Goal: Information Seeking & Learning: Learn about a topic

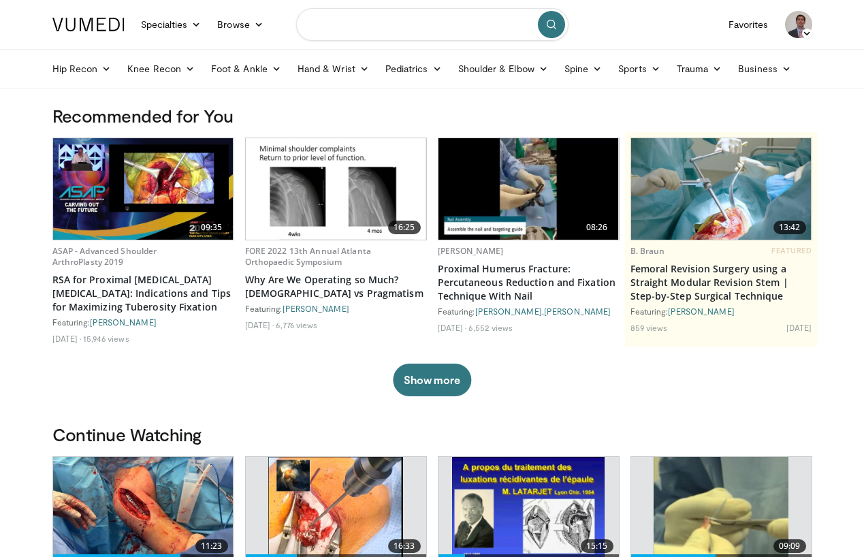
click at [356, 25] on input "Search topics, interventions" at bounding box center [432, 24] width 272 height 33
type input "**********"
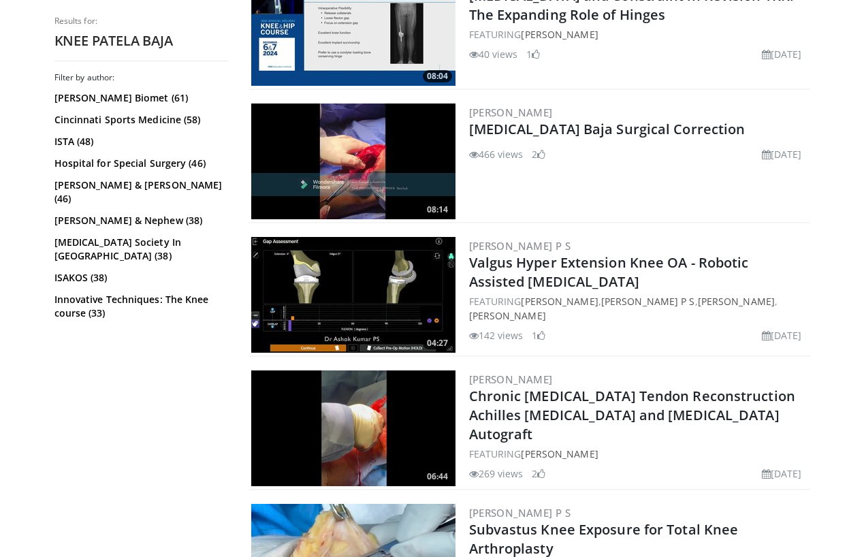
scroll to position [456, 0]
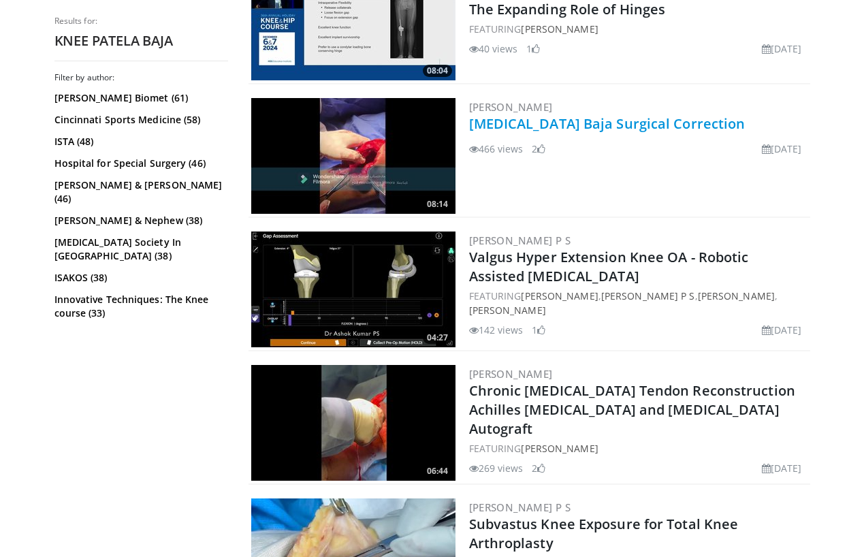
click at [484, 127] on link "[MEDICAL_DATA] Baja Surgical Correction" at bounding box center [607, 123] width 277 height 18
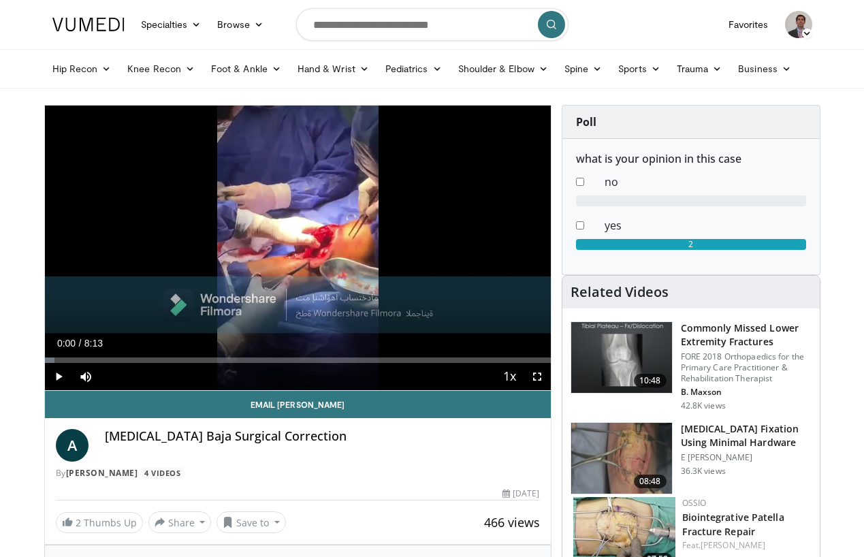
click at [534, 375] on span "Video Player" at bounding box center [537, 376] width 27 height 27
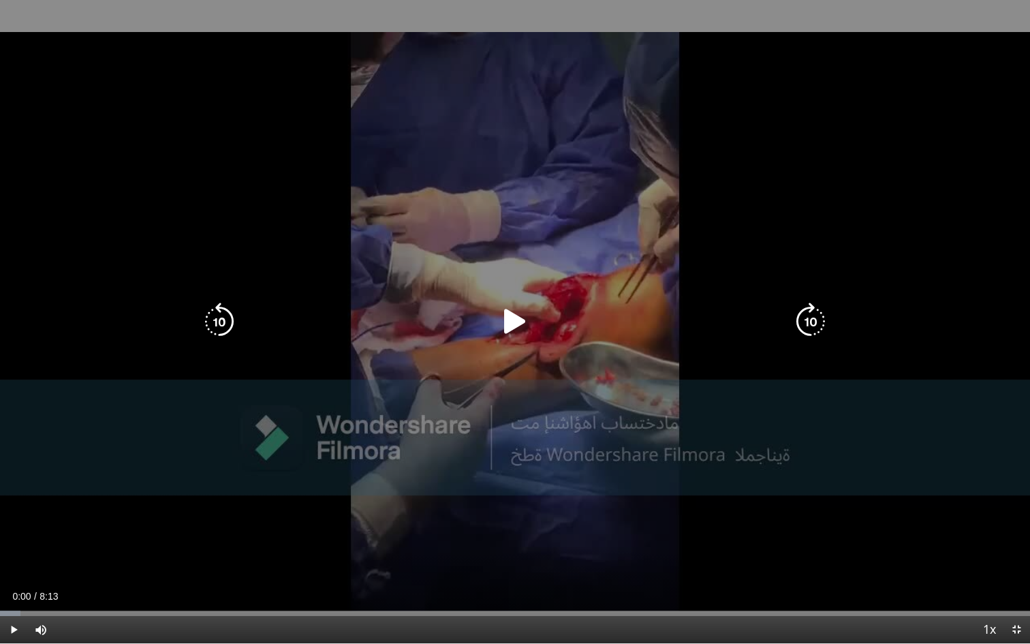
click at [506, 307] on icon "Video Player" at bounding box center [515, 321] width 38 height 38
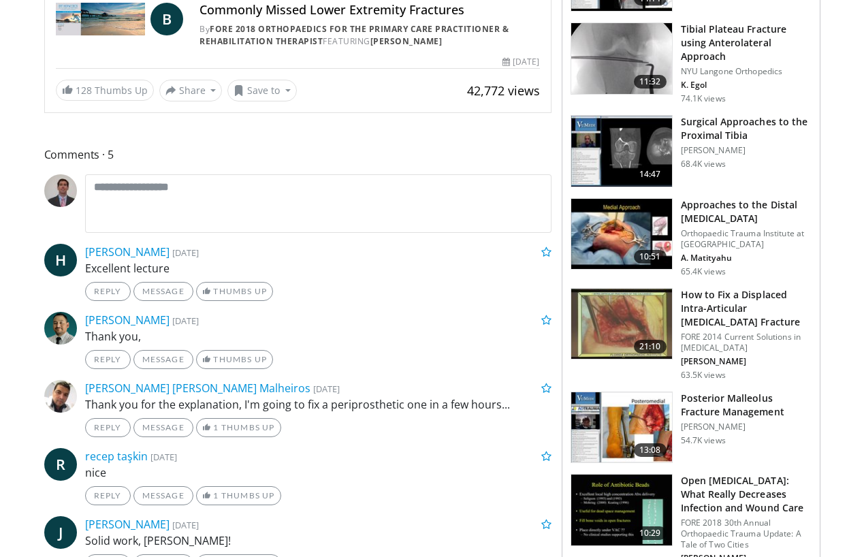
scroll to position [431, 0]
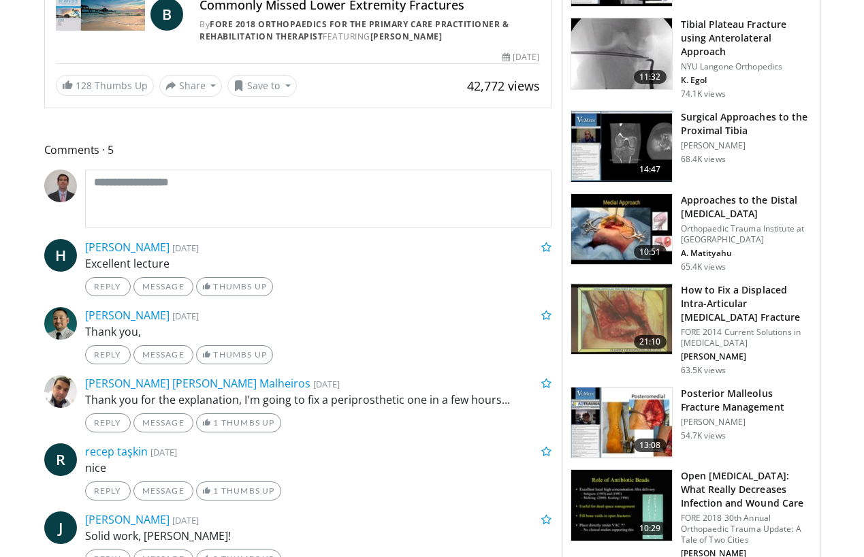
click at [640, 111] on img at bounding box center [621, 146] width 101 height 71
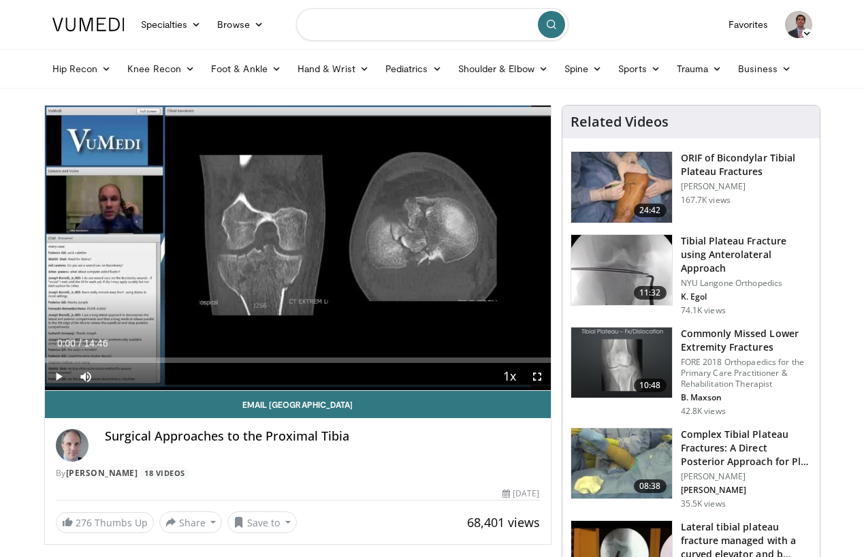
click at [325, 31] on input "Search topics, interventions" at bounding box center [432, 24] width 272 height 33
type input "**********"
click at [560, 27] on button "submit" at bounding box center [551, 24] width 27 height 27
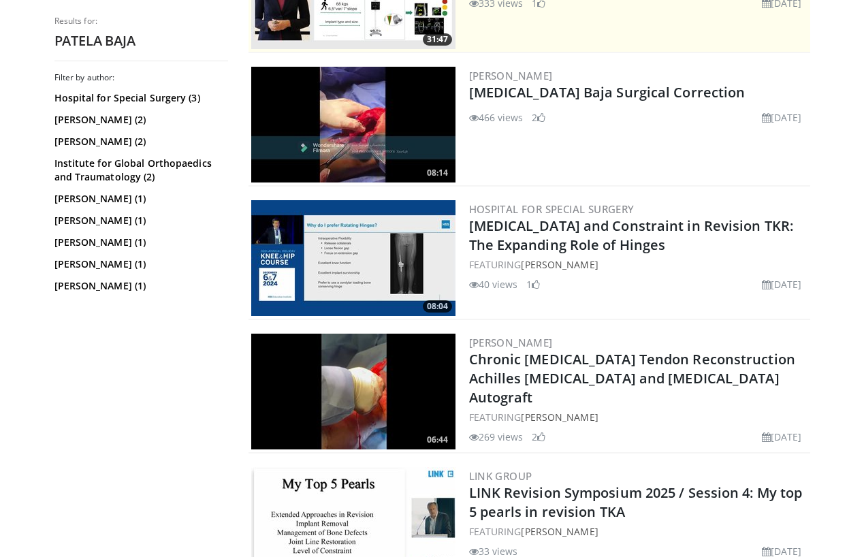
scroll to position [358, 0]
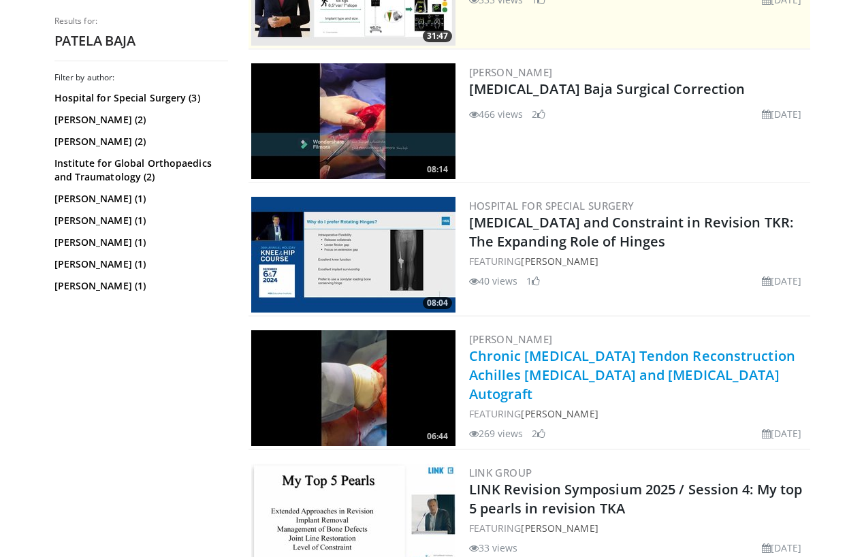
click at [499, 364] on link "Chronic [MEDICAL_DATA] Tendon Reconstruction Achilles [MEDICAL_DATA] and [MEDIC…" at bounding box center [632, 375] width 326 height 57
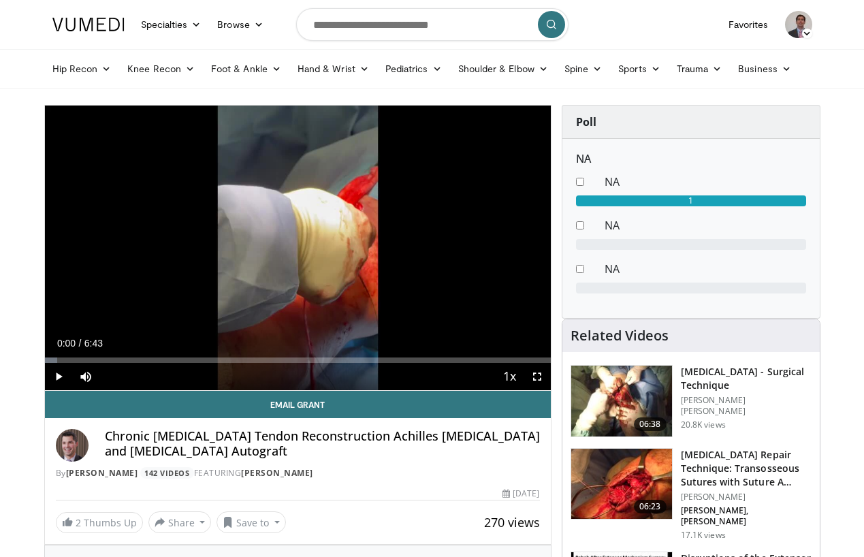
click at [59, 373] on span "Video Player" at bounding box center [58, 376] width 27 height 27
click at [537, 372] on span "Video Player" at bounding box center [537, 376] width 27 height 27
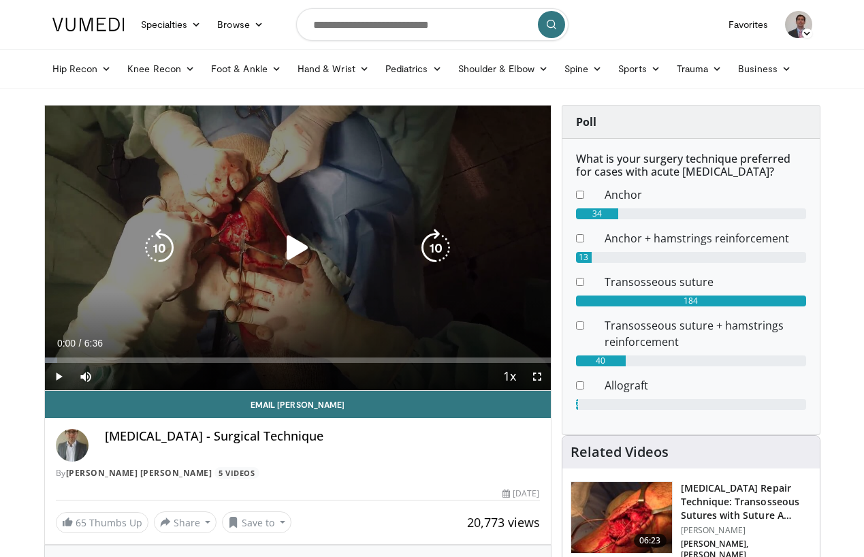
click at [528, 309] on div "10 seconds Tap to unmute" at bounding box center [298, 248] width 506 height 285
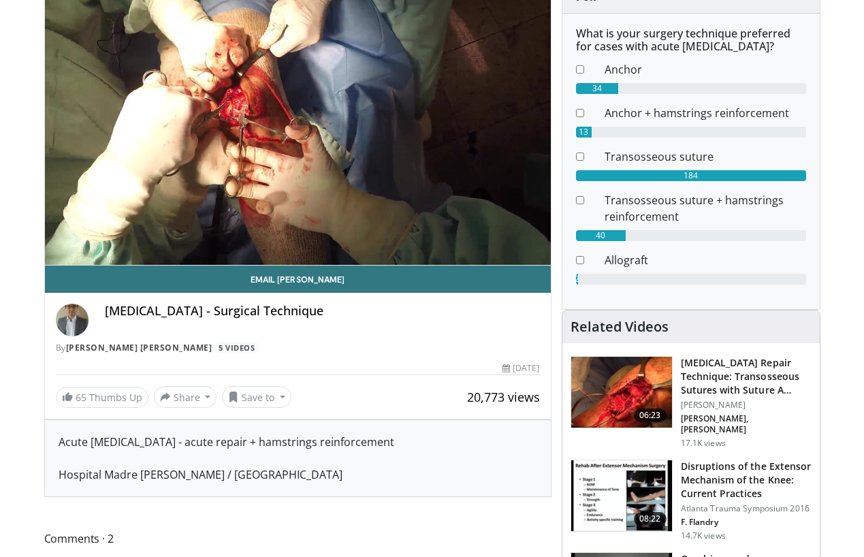
scroll to position [119, 0]
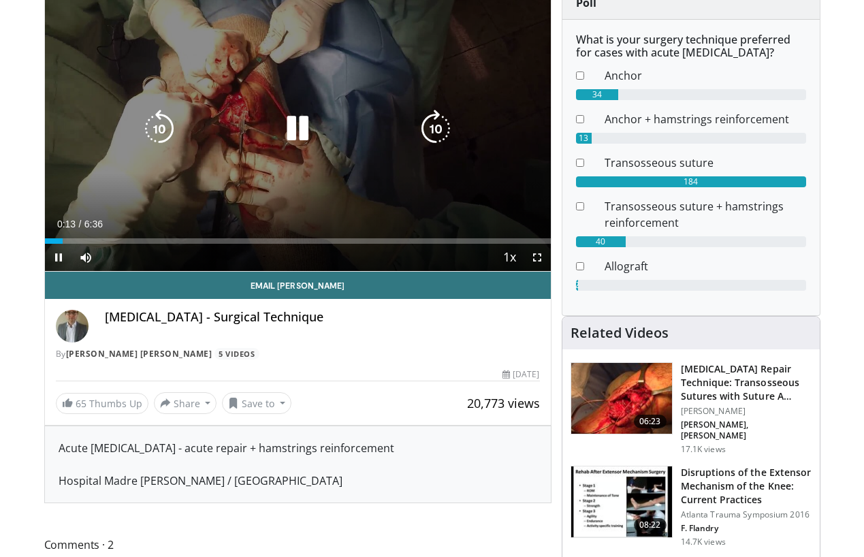
click at [307, 133] on icon "Video Player" at bounding box center [298, 129] width 38 height 38
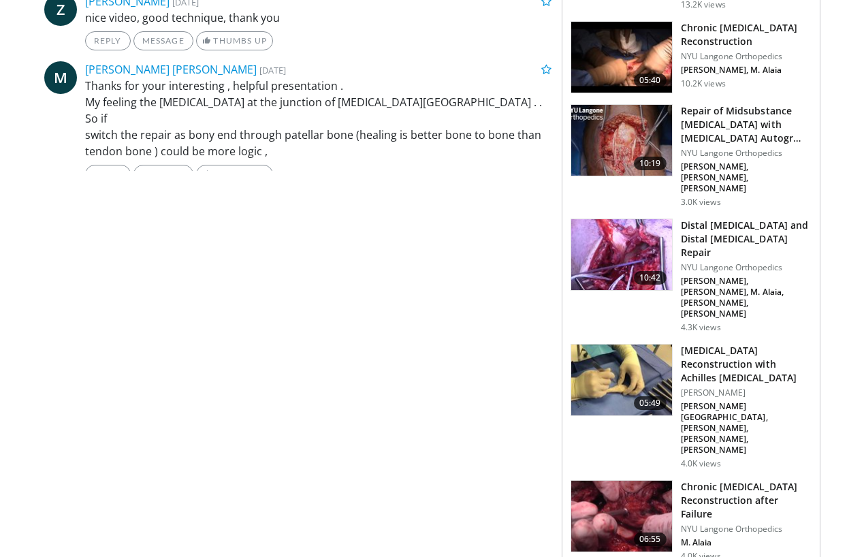
scroll to position [772, 0]
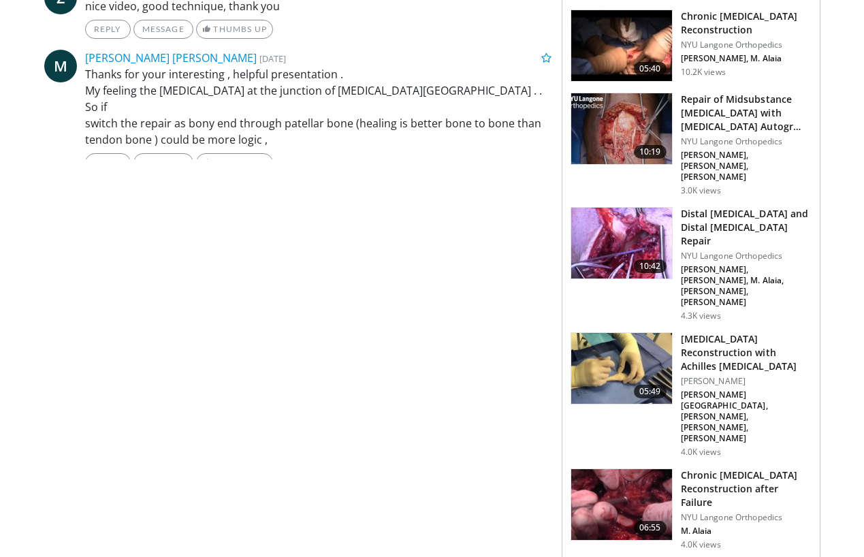
click at [691, 332] on h3 "Patellar Tendon Reconstruction with Achilles Allograft" at bounding box center [746, 352] width 131 height 41
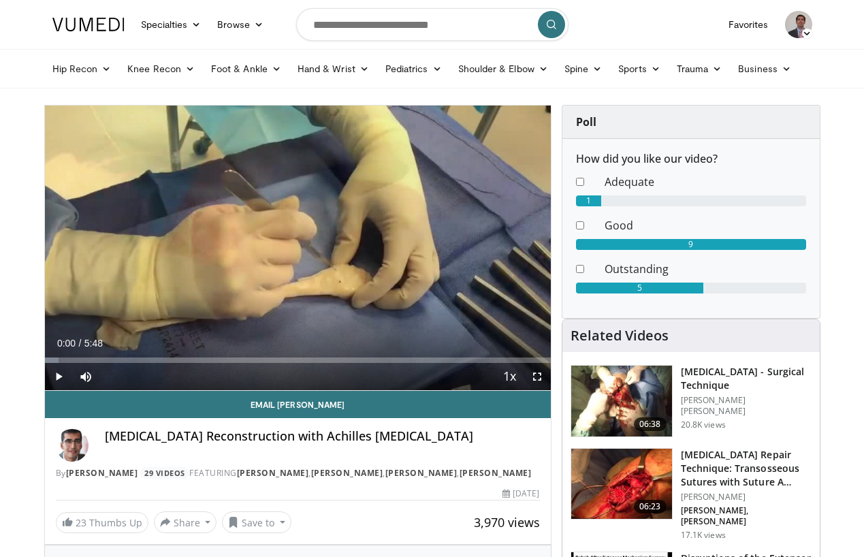
click at [539, 375] on span "Video Player" at bounding box center [537, 376] width 27 height 27
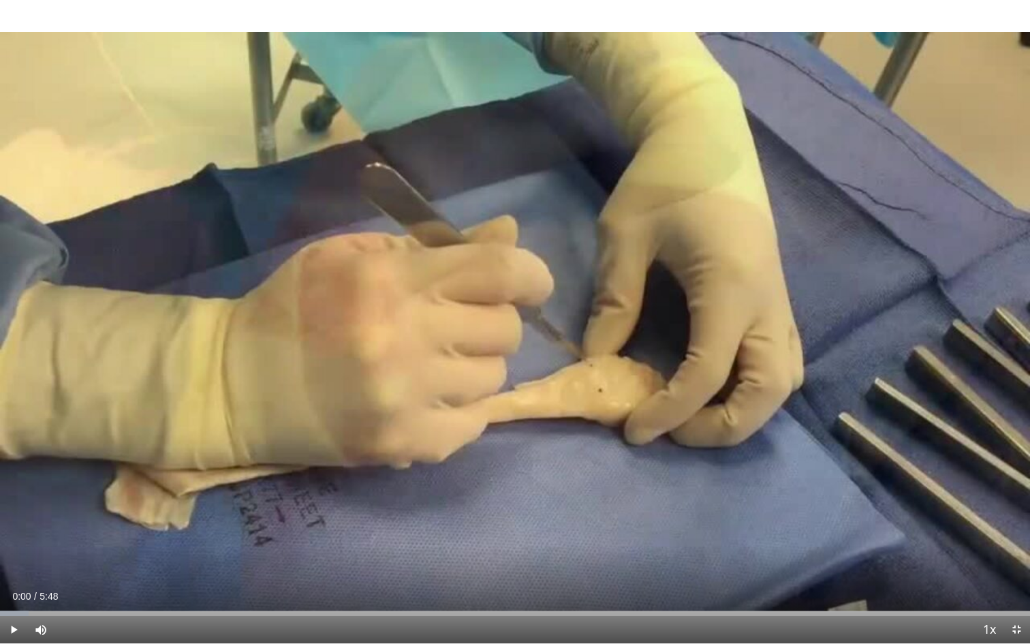
click at [11, 557] on span "Video Player" at bounding box center [13, 629] width 27 height 27
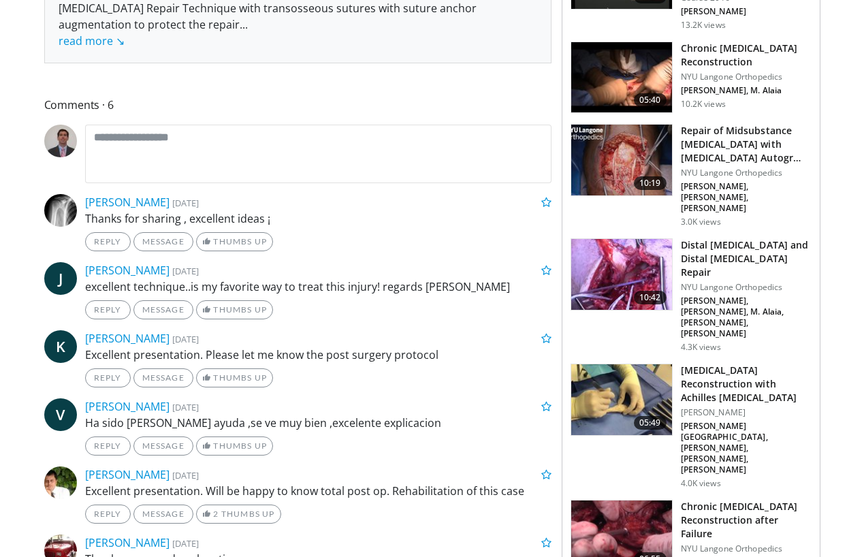
scroll to position [565, 0]
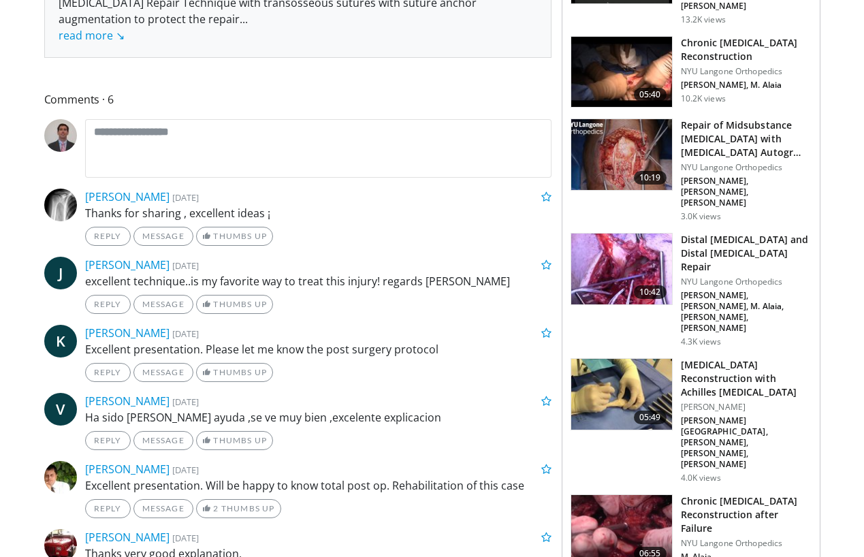
click at [596, 495] on img at bounding box center [621, 530] width 101 height 71
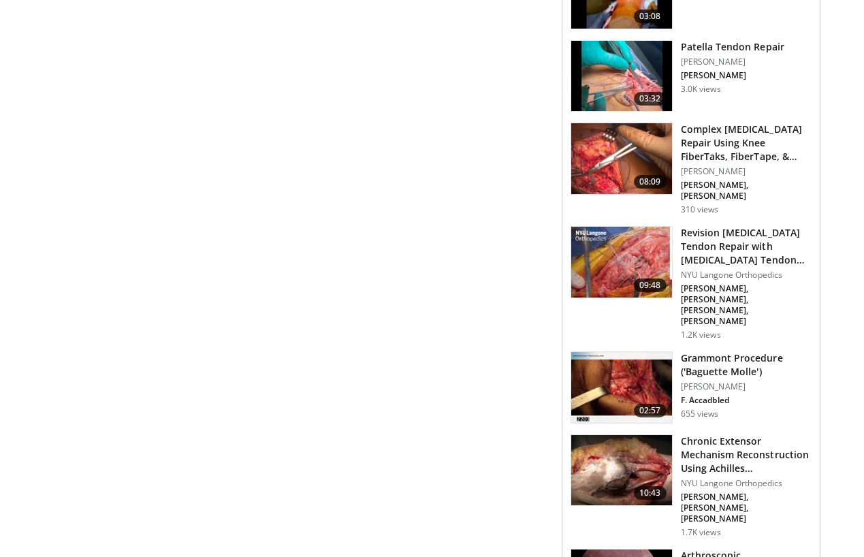
scroll to position [1643, 0]
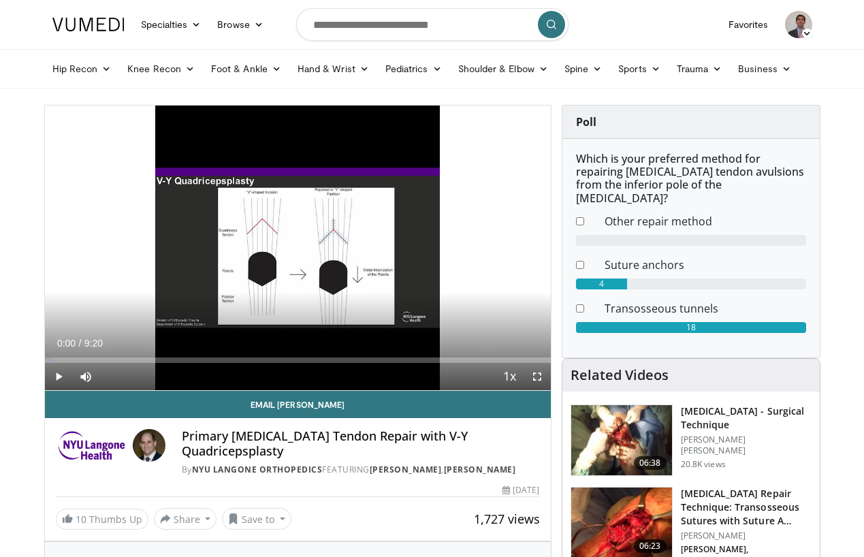
click at [541, 375] on span "Video Player" at bounding box center [537, 376] width 27 height 27
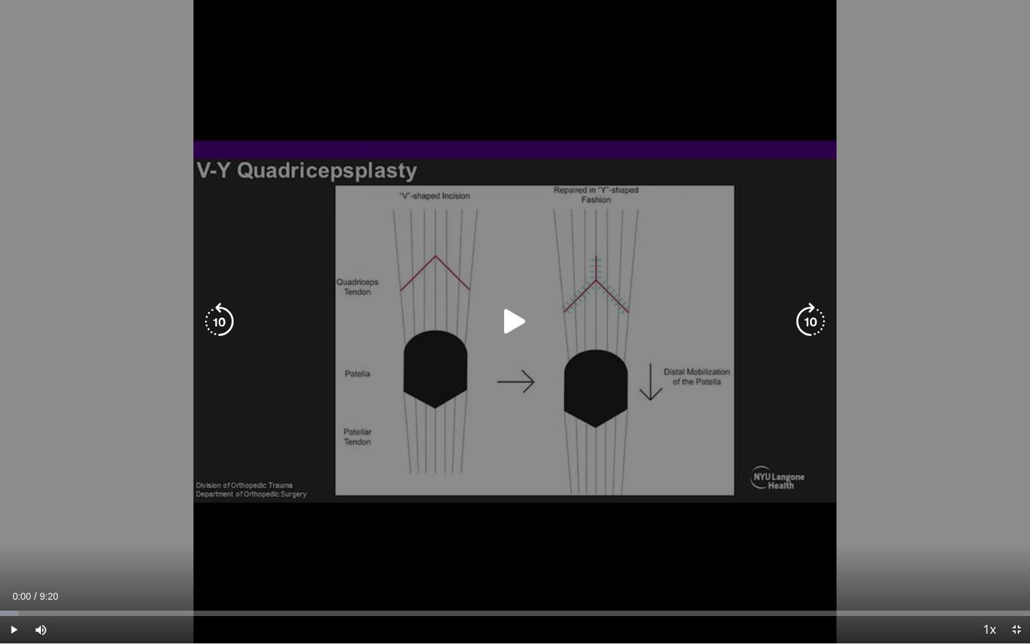
click at [501, 322] on icon "Video Player" at bounding box center [515, 321] width 38 height 38
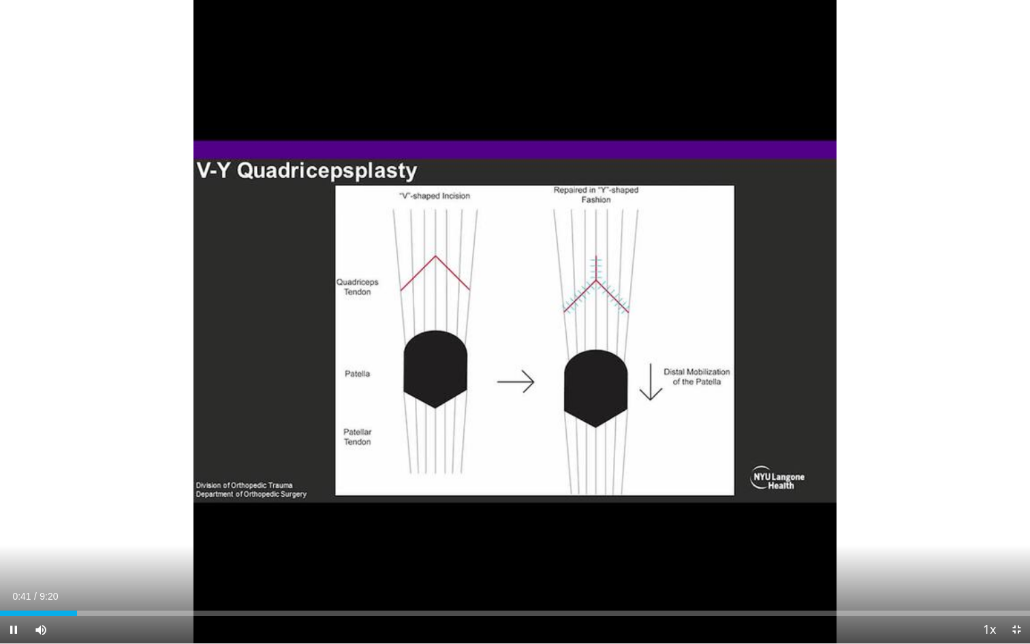
click at [136, 557] on div "Current Time 0:41 / Duration 9:20 Pause Skip Backward Skip Forward Mute Loaded …" at bounding box center [515, 629] width 1030 height 27
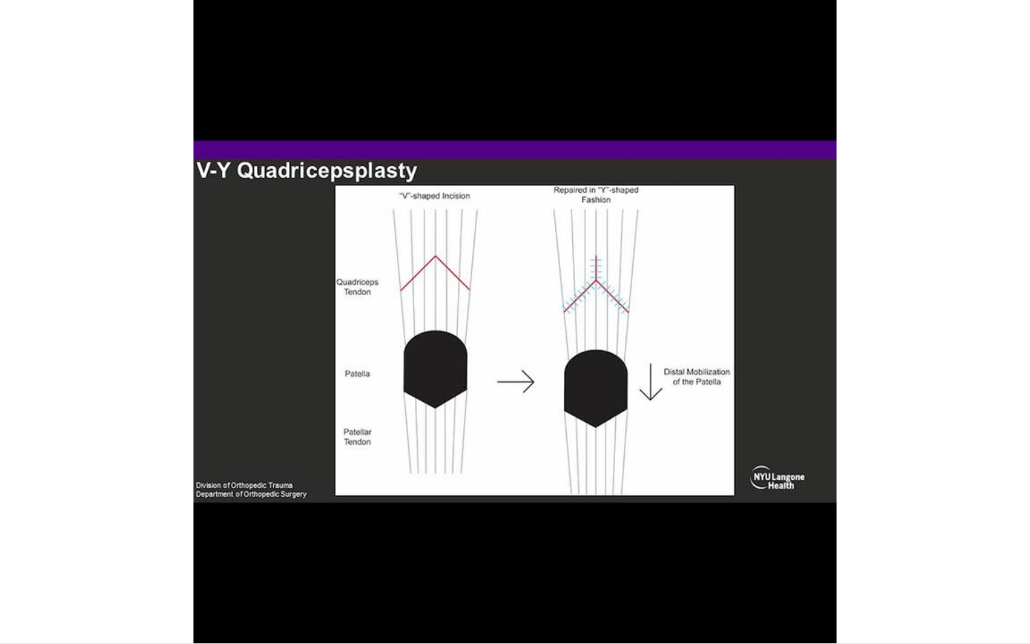
click at [136, 557] on div "10 seconds Tap to unmute" at bounding box center [515, 321] width 1030 height 643
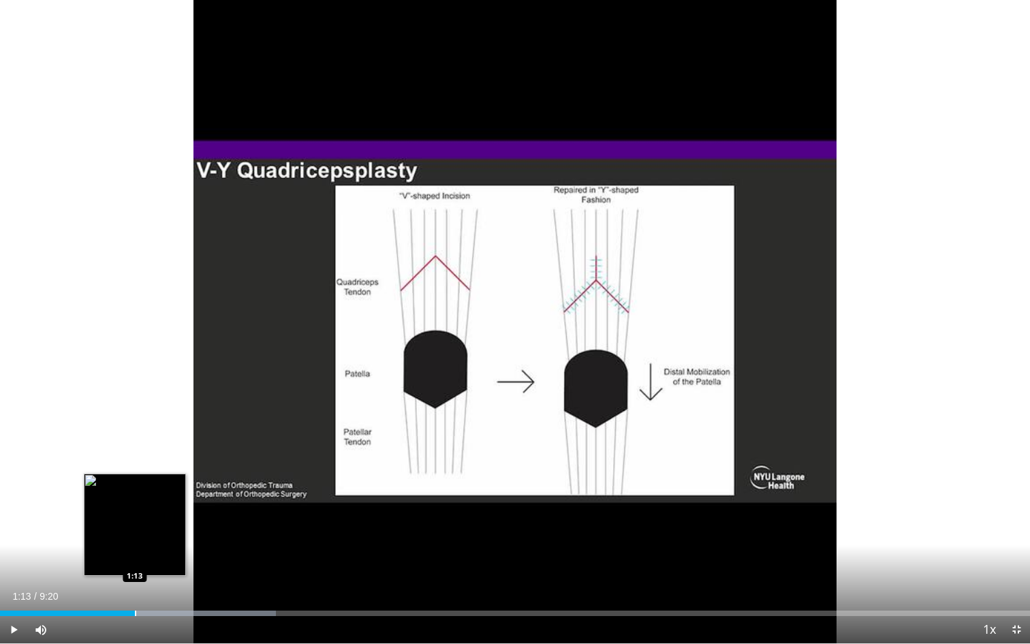
click at [135, 557] on div "Progress Bar" at bounding box center [135, 612] width 1 height 5
click at [151, 557] on div "Progress Bar" at bounding box center [150, 612] width 1 height 5
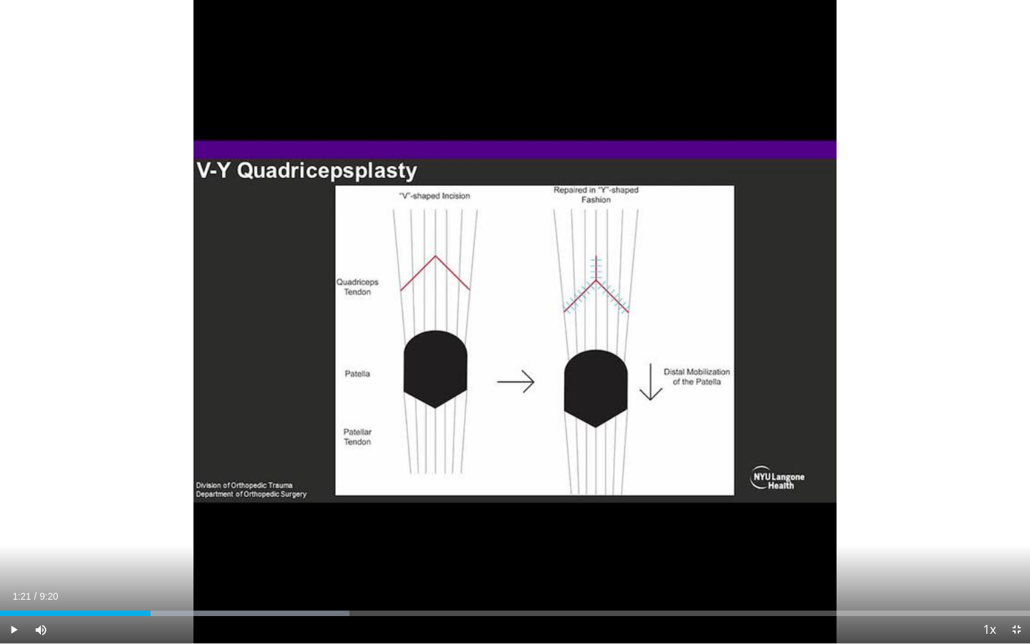
click at [13, 557] on span "Video Player" at bounding box center [13, 629] width 27 height 27
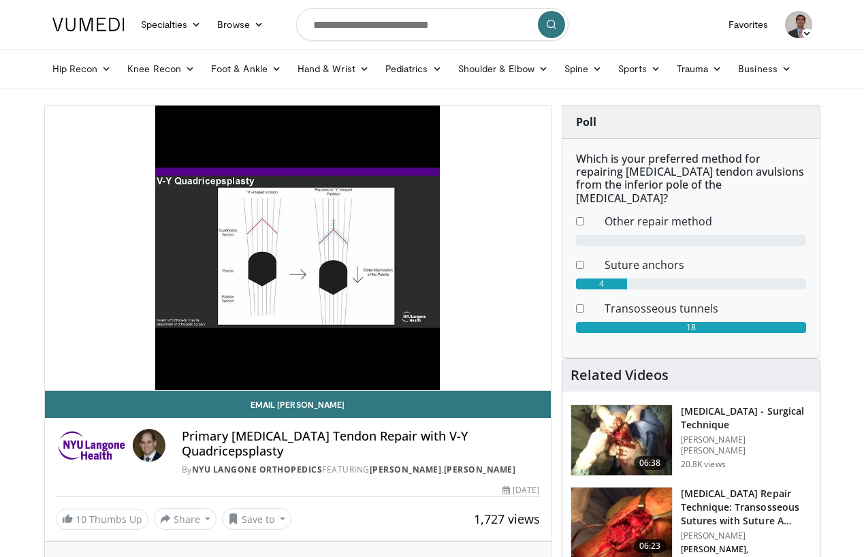
click at [228, 2] on nav "Specialties Adult & Family Medicine Allergy, Asthma, Immunology Anesthesiology …" at bounding box center [432, 24] width 777 height 49
click at [225, 16] on link "Browse" at bounding box center [240, 24] width 63 height 27
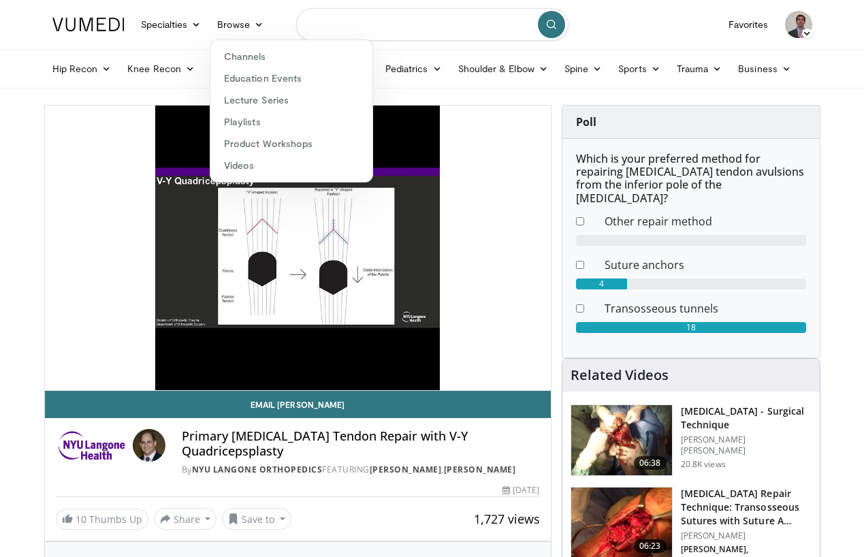
click at [316, 20] on input "Search topics, interventions" at bounding box center [432, 24] width 272 height 33
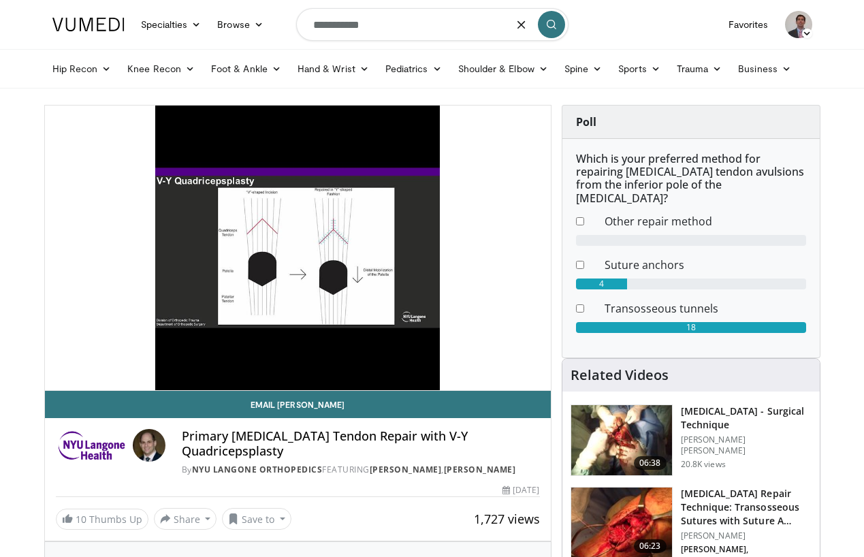
type input "**********"
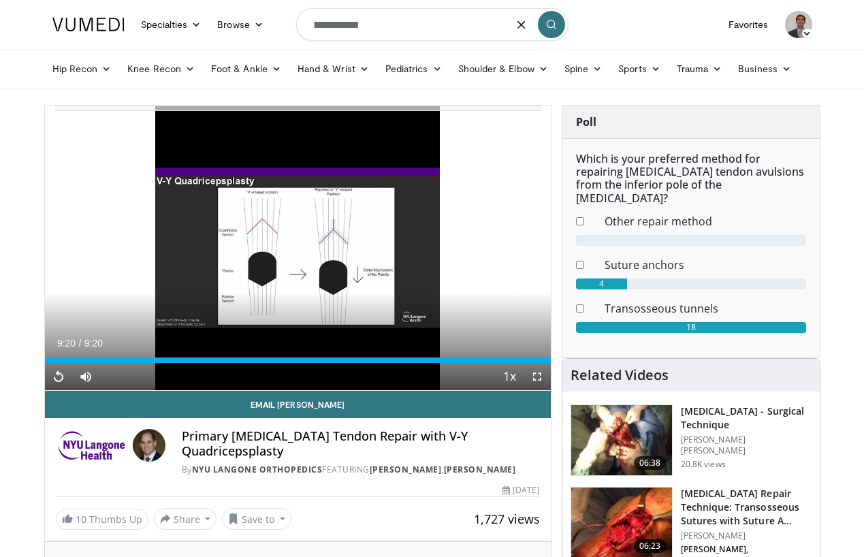
click at [549, 21] on icon "submit" at bounding box center [551, 24] width 11 height 11
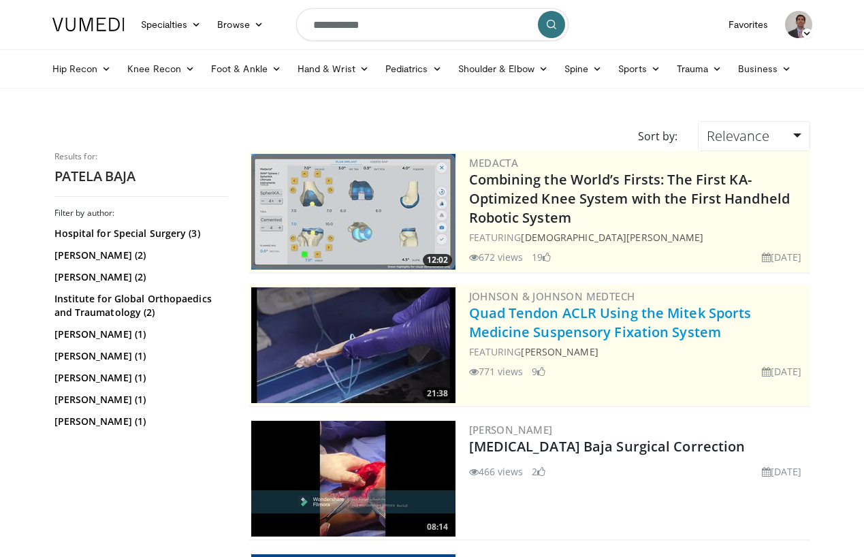
click at [610, 332] on link "Quad Tendon ACLR Using the Mitek Sports Medicine Suspensory Fixation System" at bounding box center [610, 322] width 283 height 37
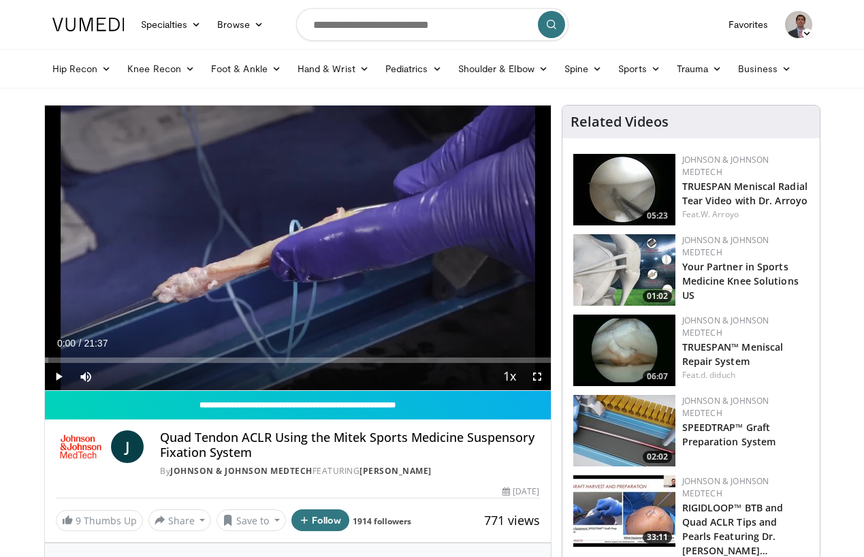
click at [539, 374] on span "Video Player" at bounding box center [537, 376] width 27 height 27
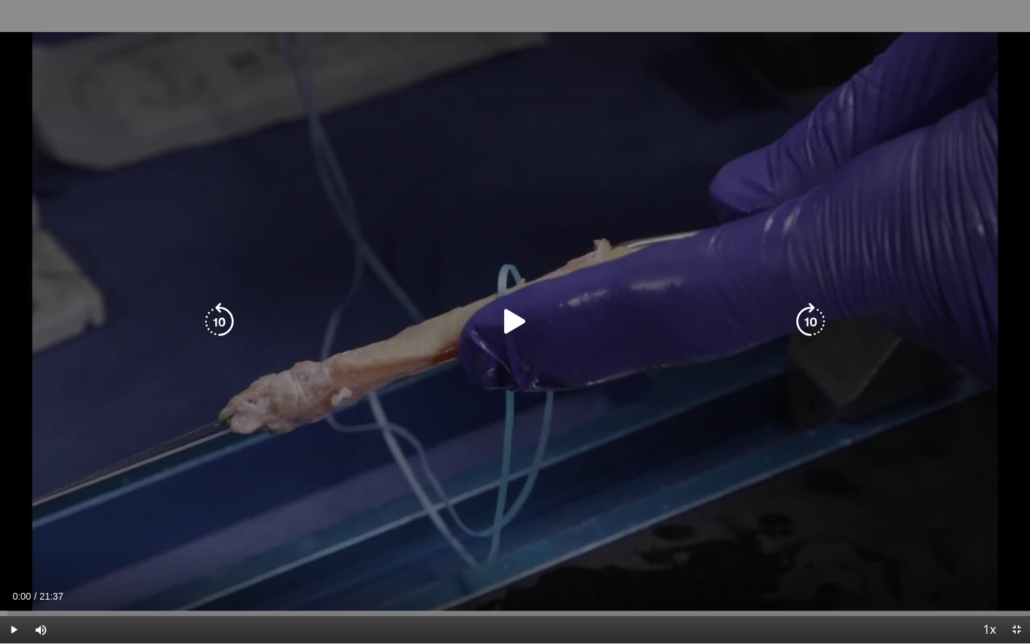
click at [516, 326] on icon "Video Player" at bounding box center [515, 321] width 38 height 38
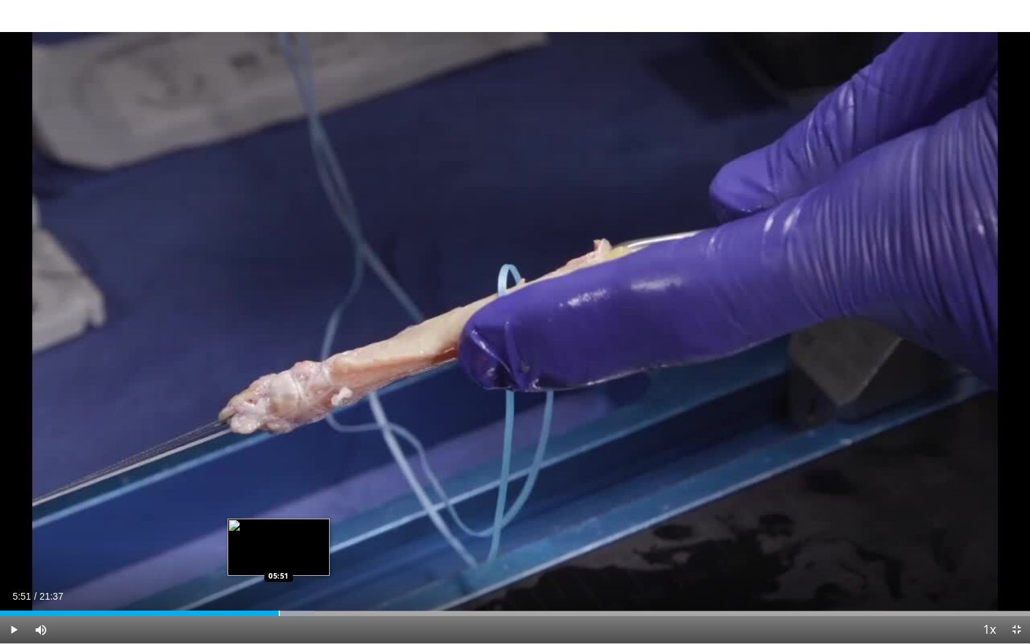
click at [279, 557] on div "Loaded : 30.54% 05:51 05:51" at bounding box center [515, 609] width 1030 height 13
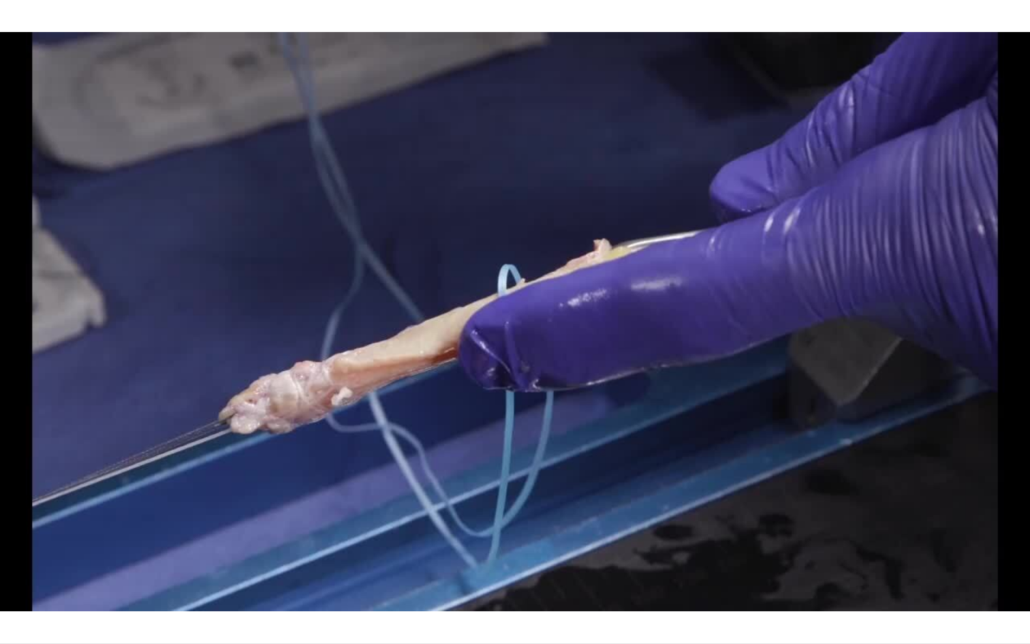
click at [279, 557] on div "10 seconds Tap to unmute" at bounding box center [515, 321] width 1030 height 643
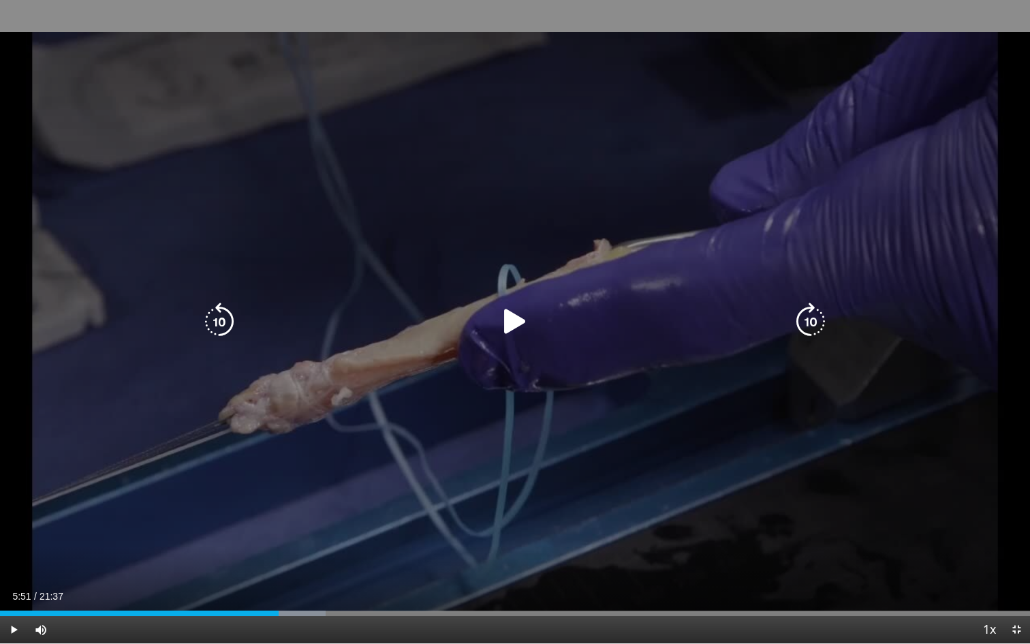
click at [512, 325] on icon "Video Player" at bounding box center [515, 321] width 38 height 38
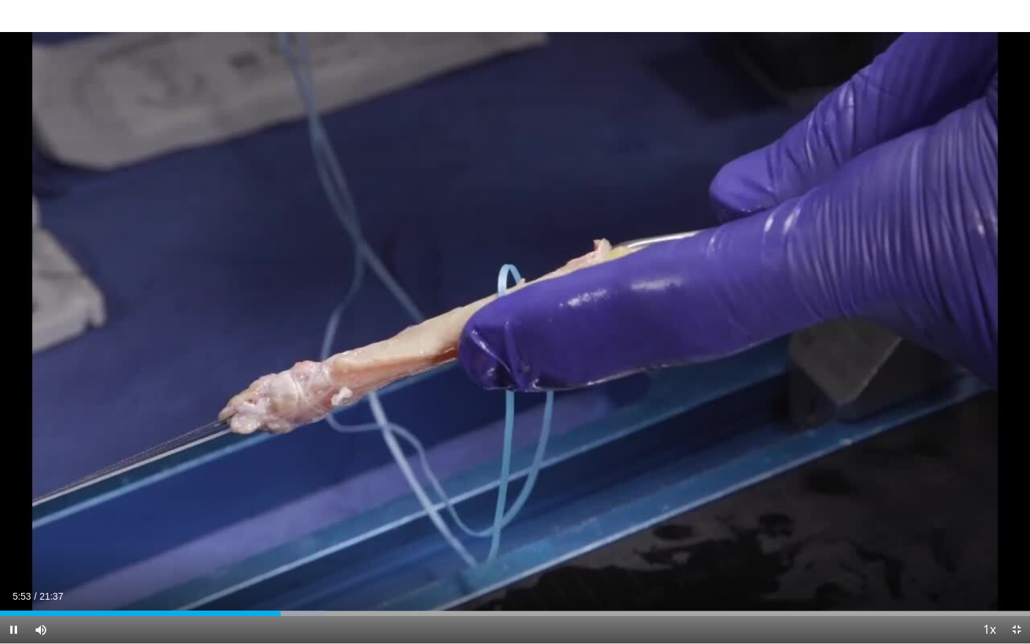
click at [327, 557] on div "Current Time 5:53 / Duration 21:37 Pause Skip Backward Skip Forward Mute Loaded…" at bounding box center [515, 629] width 1030 height 27
click at [350, 557] on div "Progress Bar" at bounding box center [350, 612] width 1 height 5
click at [388, 557] on div "Loaded : 38.52% 07:46 08:08" at bounding box center [515, 609] width 1030 height 13
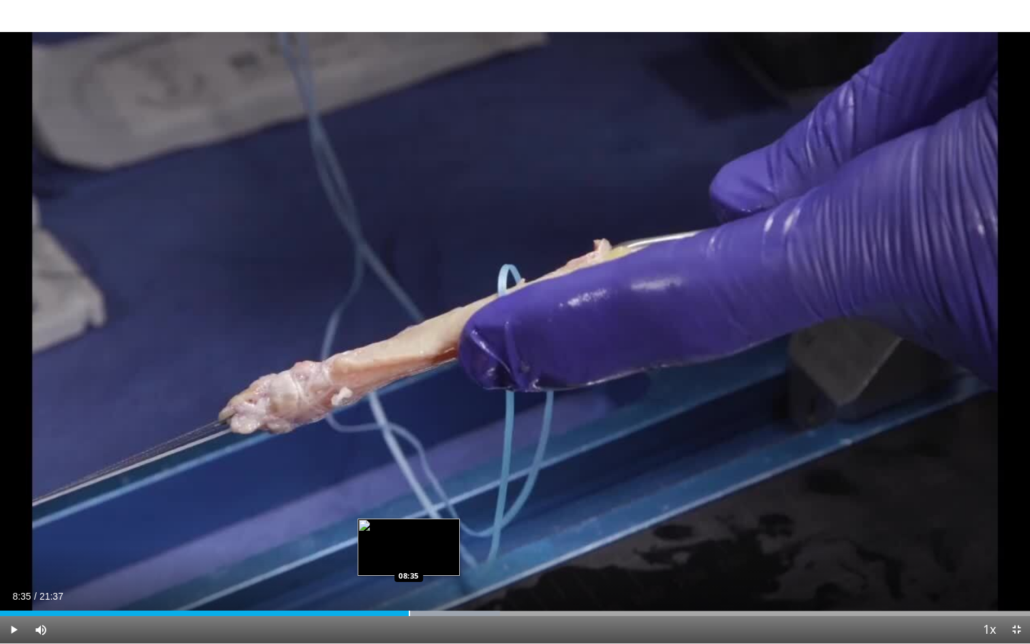
click at [409, 557] on div "Loaded : 48.54% 08:35 08:35" at bounding box center [515, 609] width 1030 height 13
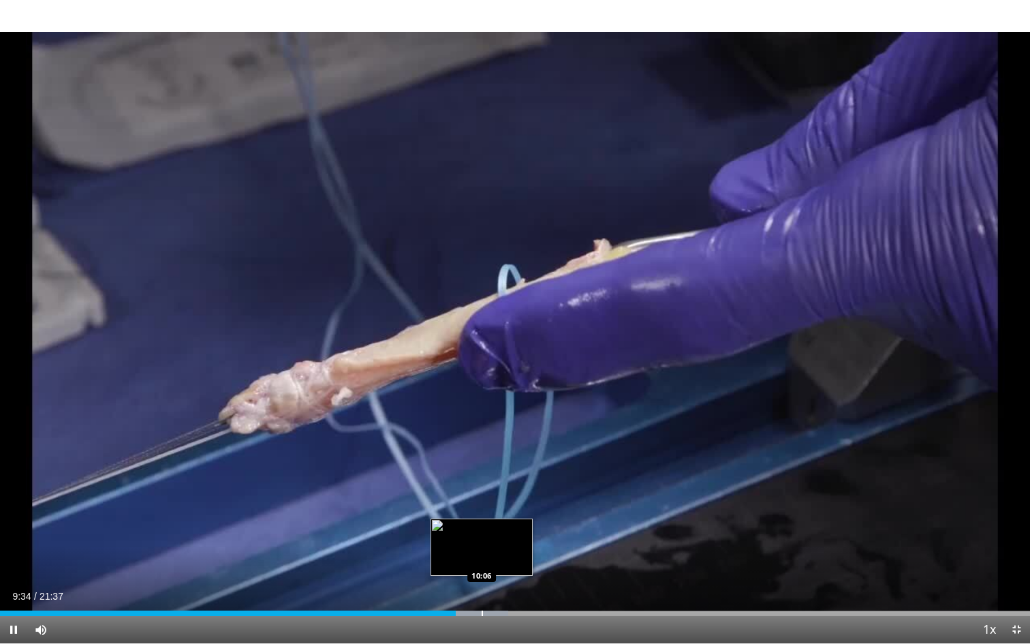
click at [482, 557] on div "Progress Bar" at bounding box center [482, 612] width 1 height 5
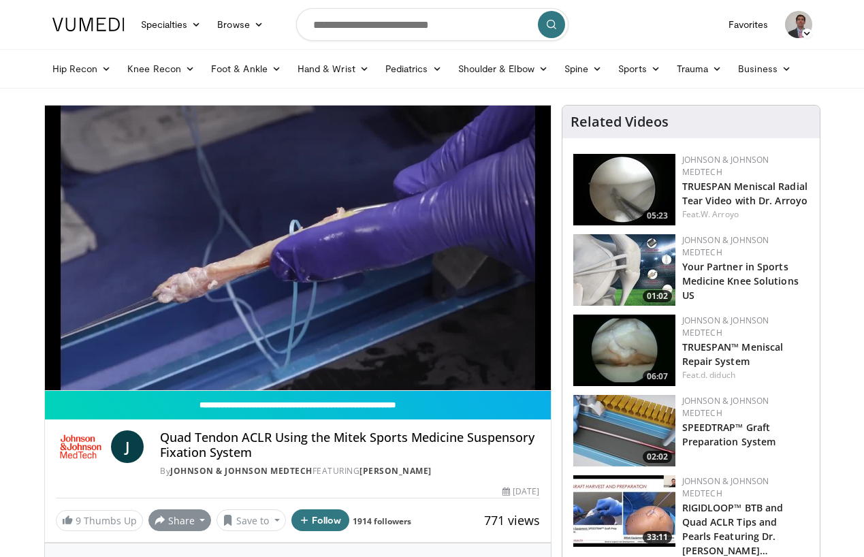
click at [178, 516] on button "Share" at bounding box center [179, 521] width 63 height 22
click at [187, 452] on span "E-mail" at bounding box center [178, 452] width 39 height 15
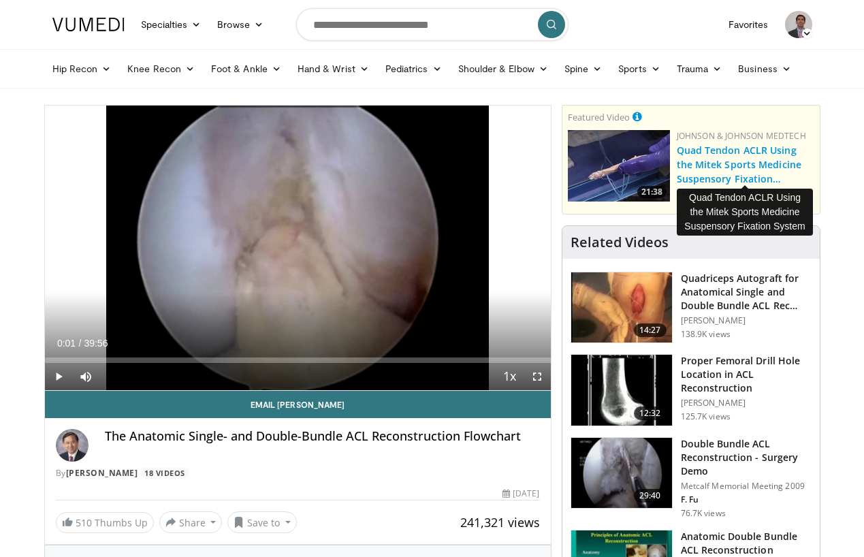
click at [689, 153] on link "Quad Tendon ACLR Using the Mitek Sports Medicine Suspensory Fixation…" at bounding box center [739, 165] width 125 height 42
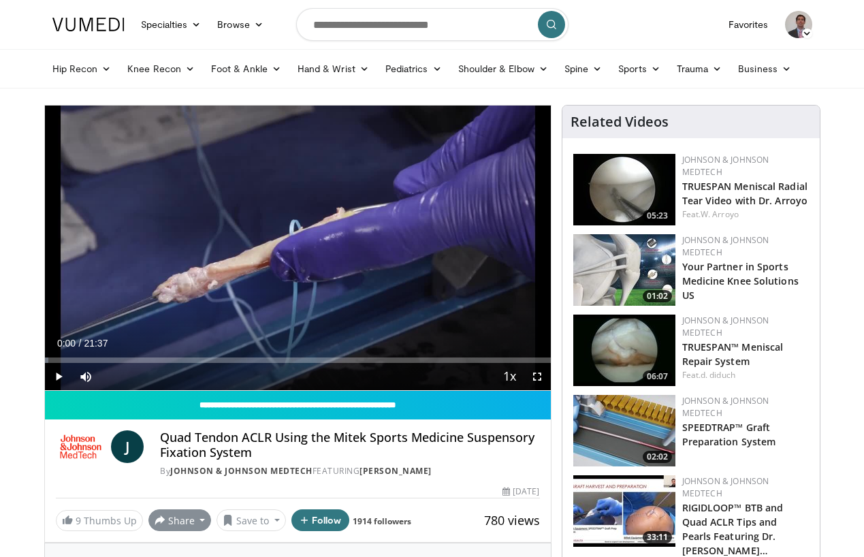
click at [195, 522] on button "Share" at bounding box center [179, 521] width 63 height 22
click at [185, 451] on span "E-mail" at bounding box center [178, 452] width 39 height 15
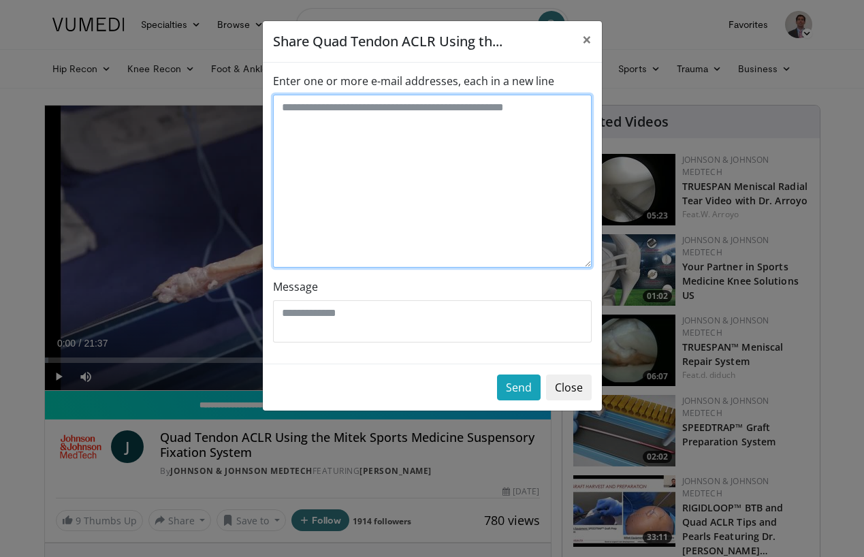
click at [337, 119] on textarea "Enter one or more e-mail addresses, each in a new line" at bounding box center [432, 181] width 319 height 173
type textarea "**********"
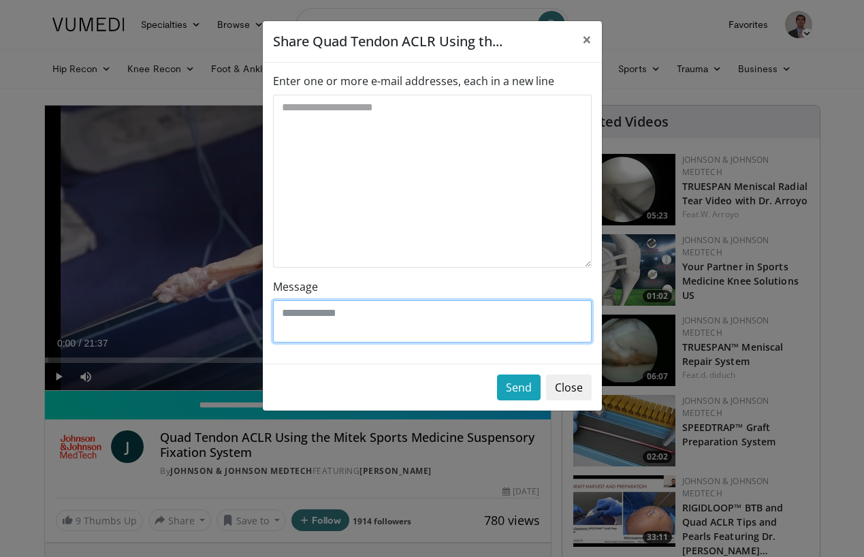
click at [284, 310] on textarea "Message" at bounding box center [432, 321] width 319 height 42
type textarea "**********"
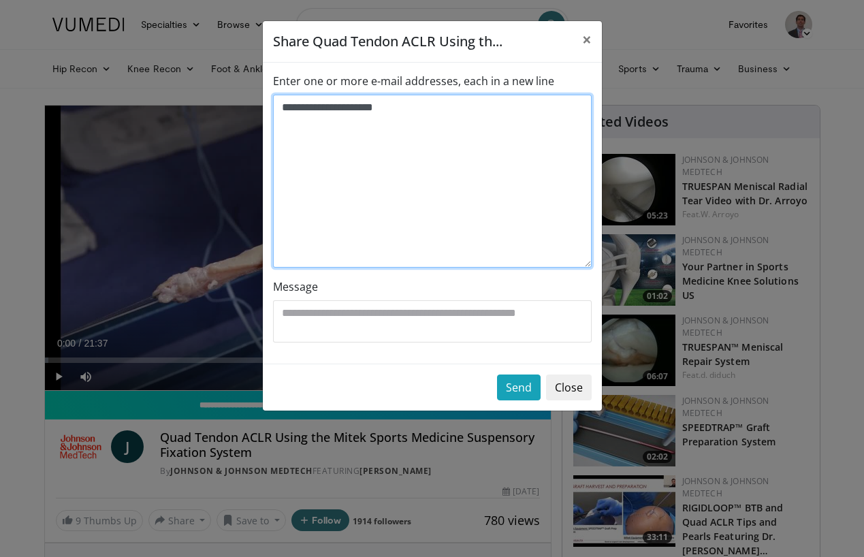
click at [439, 112] on textarea "**********" at bounding box center [432, 181] width 319 height 173
type textarea "**********"
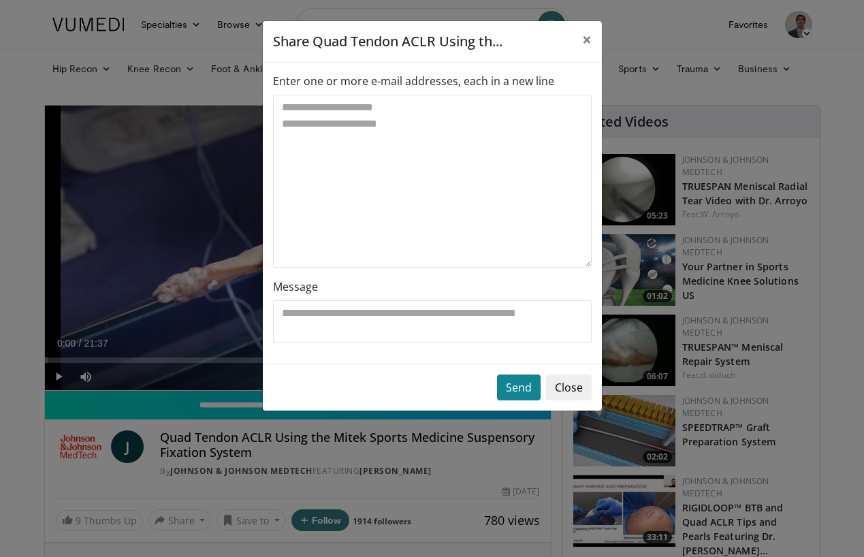
click at [518, 383] on button "Send" at bounding box center [519, 388] width 44 height 26
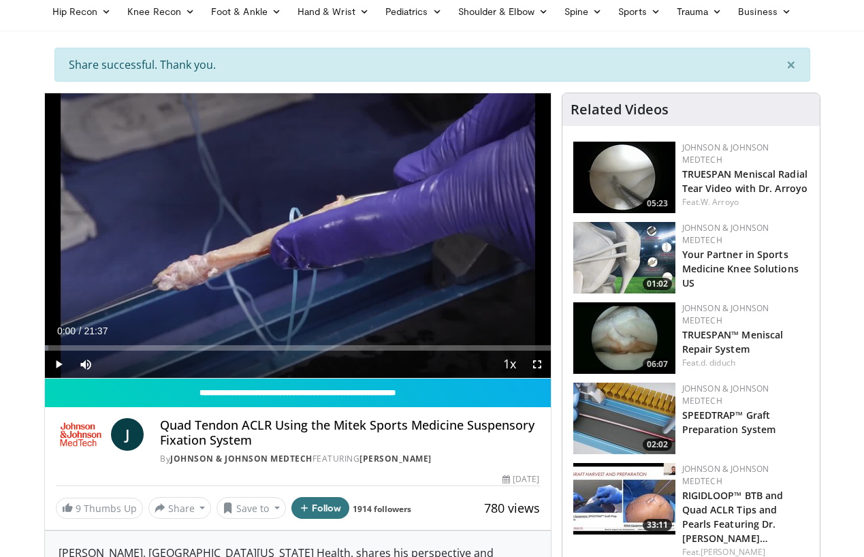
scroll to position [64, 0]
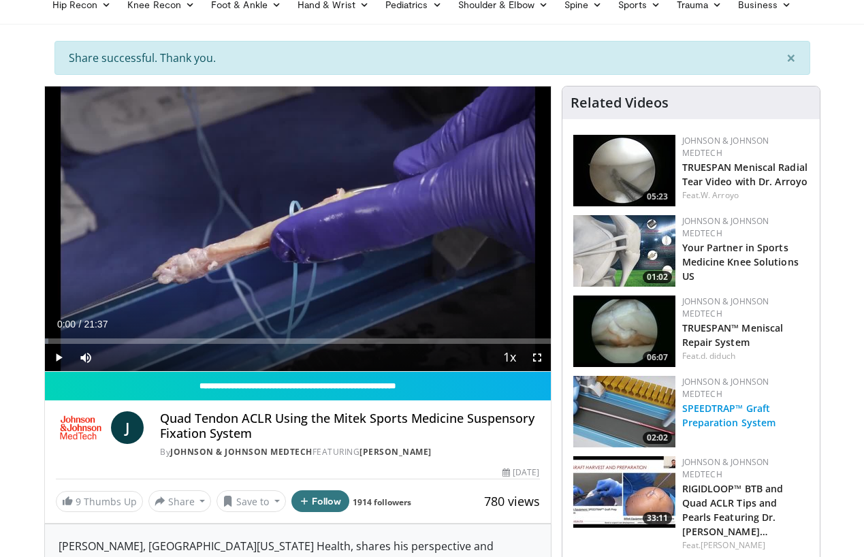
click at [706, 408] on link "SPEEDTRAP™ Graft Preparation System" at bounding box center [730, 415] width 94 height 27
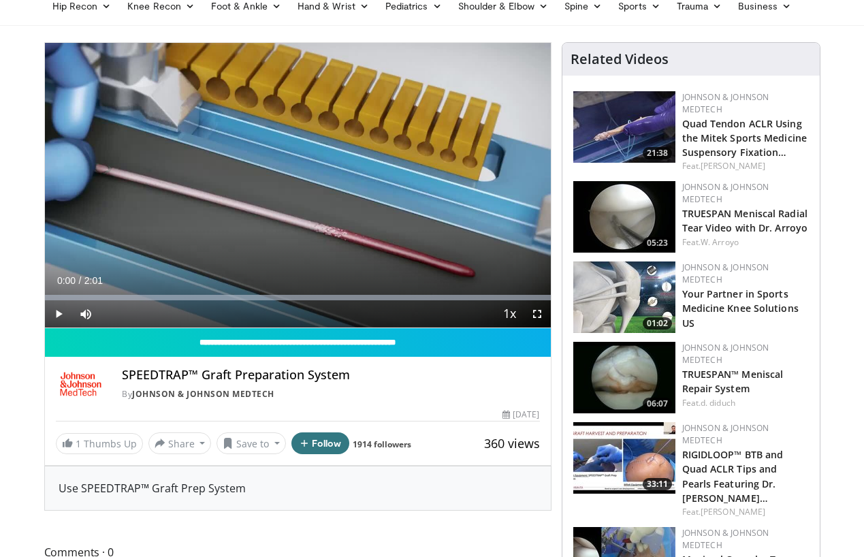
scroll to position [63, 0]
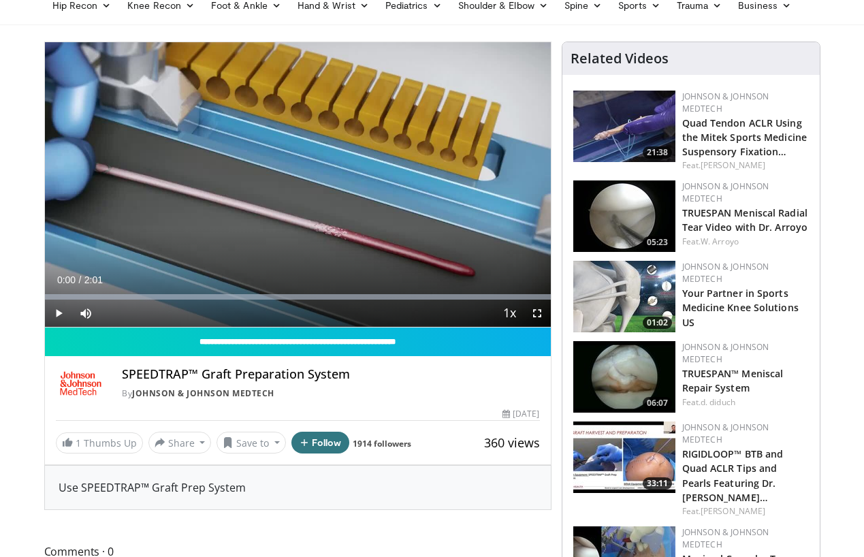
click at [58, 311] on span "Video Player" at bounding box center [58, 313] width 27 height 27
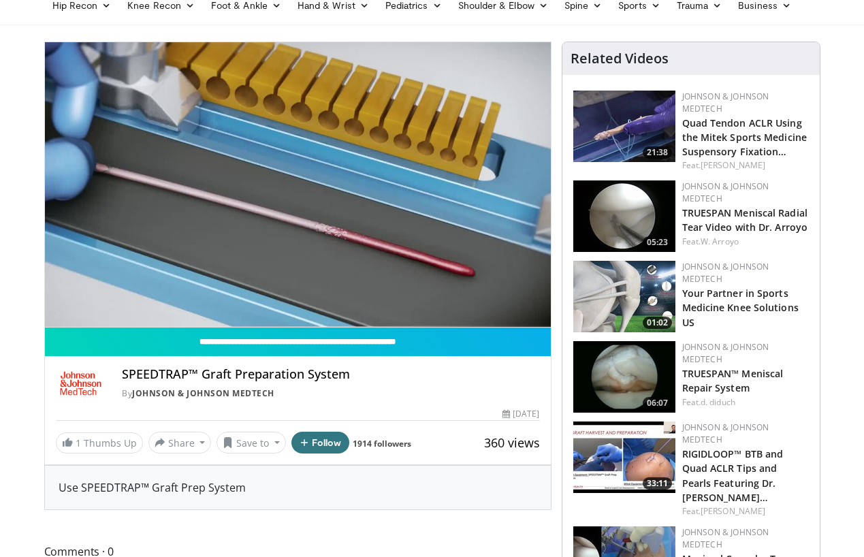
click at [539, 313] on video-js "**********" at bounding box center [298, 184] width 506 height 285
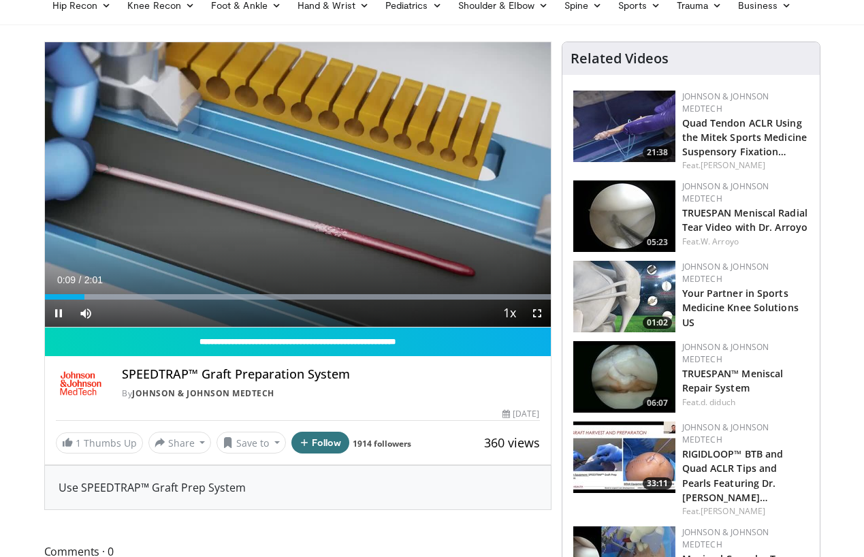
click at [539, 313] on span "Video Player" at bounding box center [537, 313] width 27 height 27
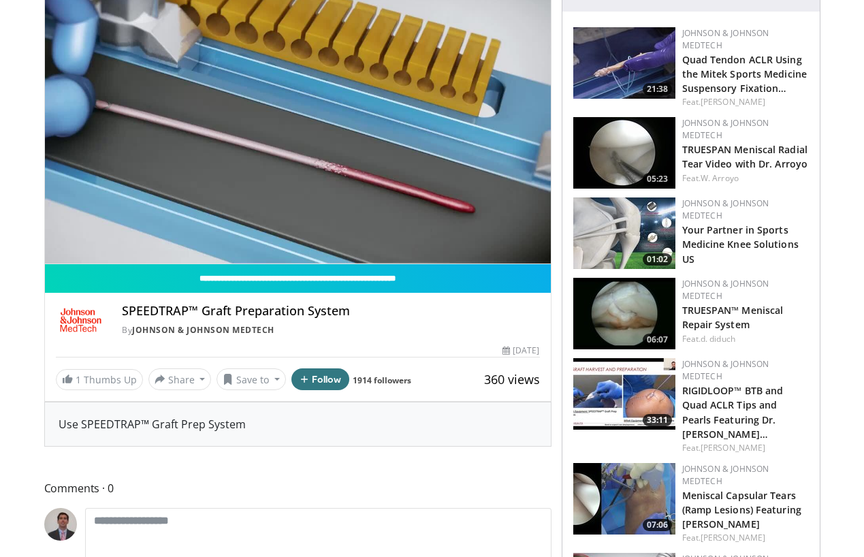
scroll to position [138, 0]
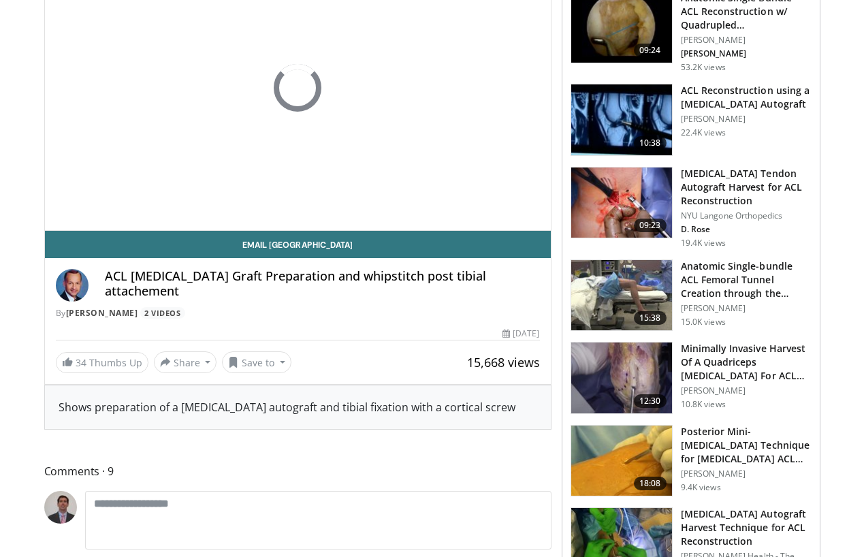
scroll to position [166, 0]
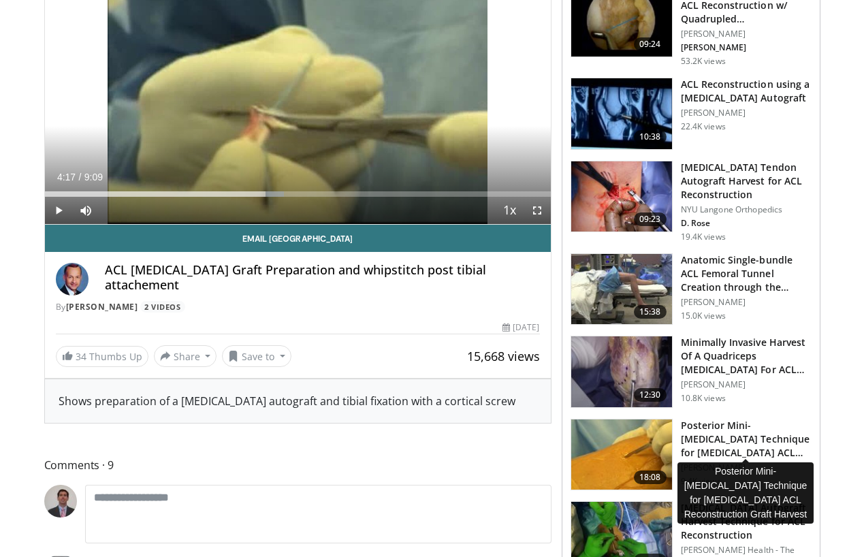
click at [722, 425] on h3 "Posterior Mini-[MEDICAL_DATA] Technique for [MEDICAL_DATA] ACL Reconstruction G…" at bounding box center [746, 439] width 131 height 41
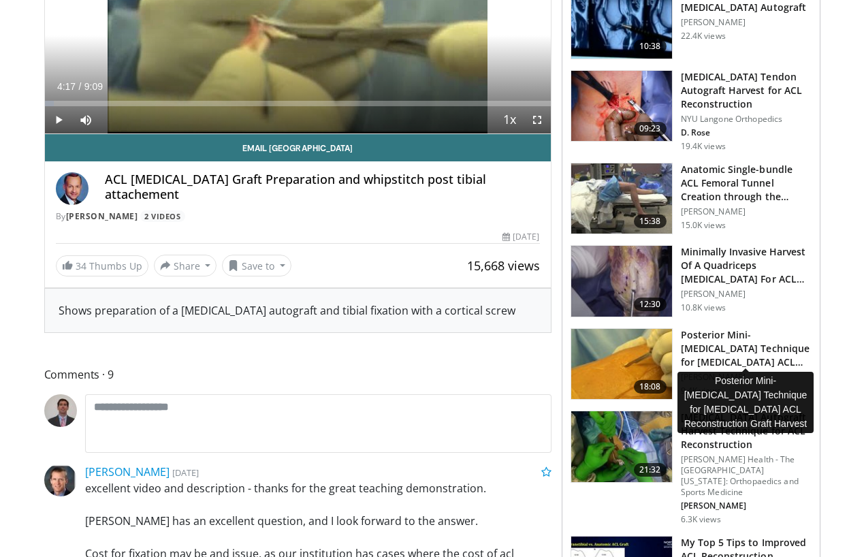
scroll to position [223, 0]
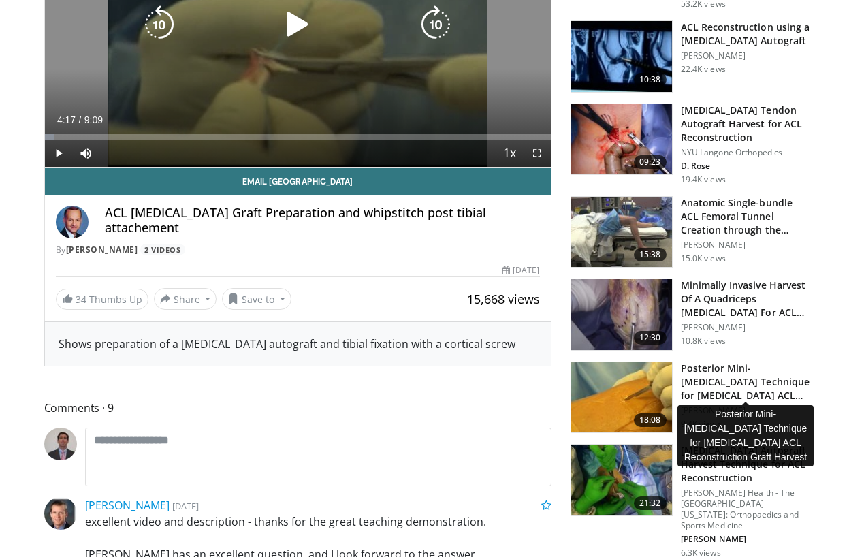
click at [284, 29] on icon "Video Player" at bounding box center [298, 24] width 38 height 38
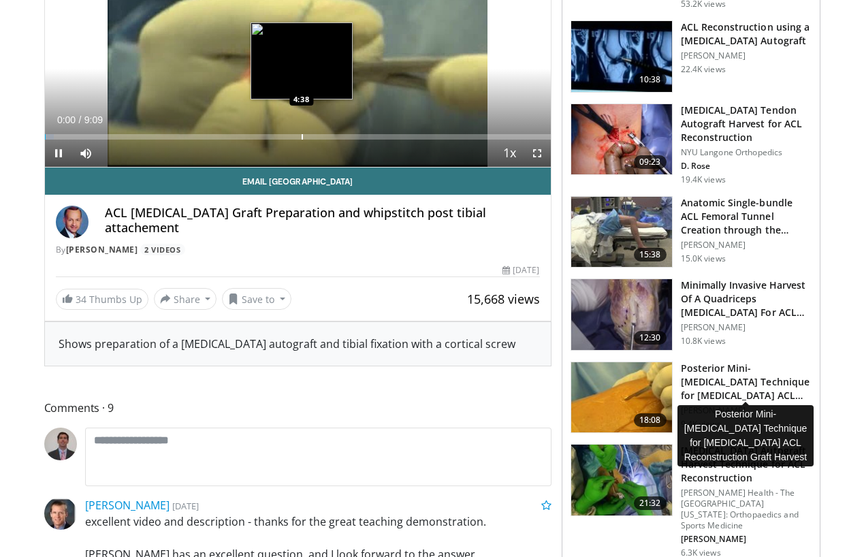
click at [301, 131] on div "Loaded : 1.78% 0:01 4:38" at bounding box center [298, 133] width 506 height 13
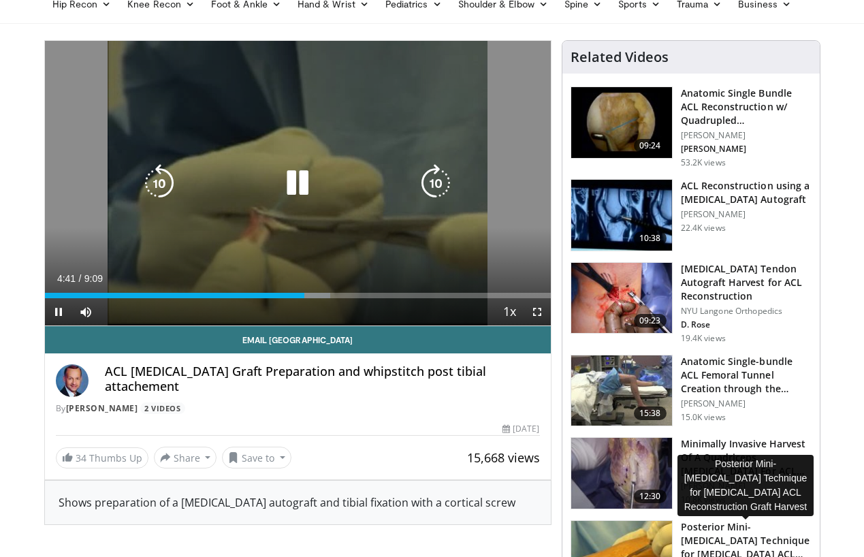
scroll to position [62, 0]
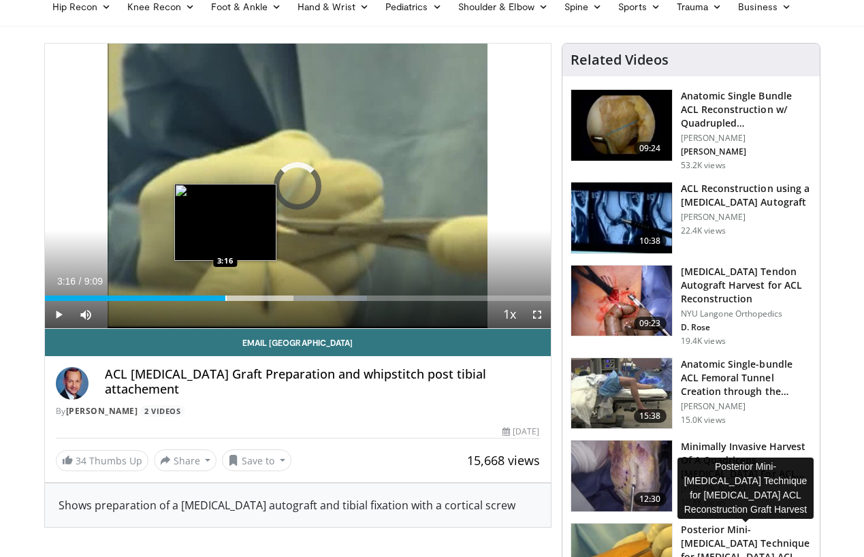
click at [225, 298] on div "Progress Bar" at bounding box center [225, 298] width 1 height 5
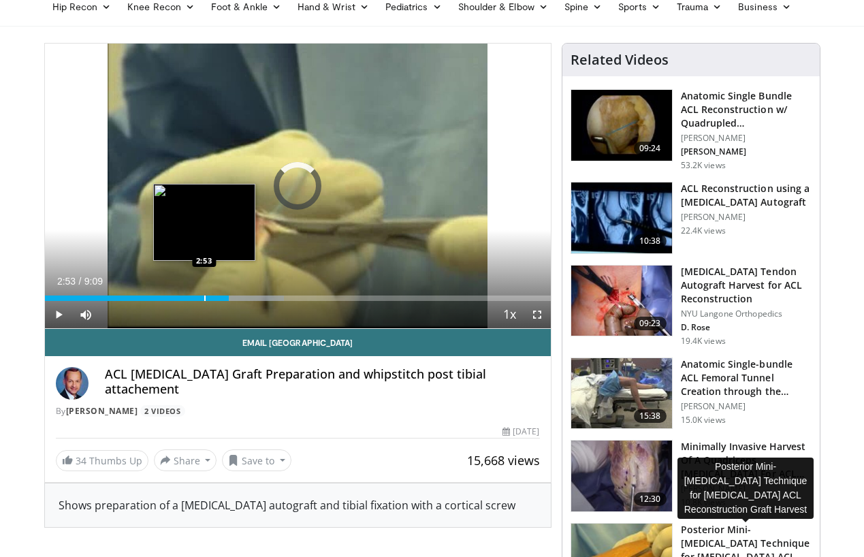
click at [204, 298] on div "Progress Bar" at bounding box center [204, 298] width 1 height 5
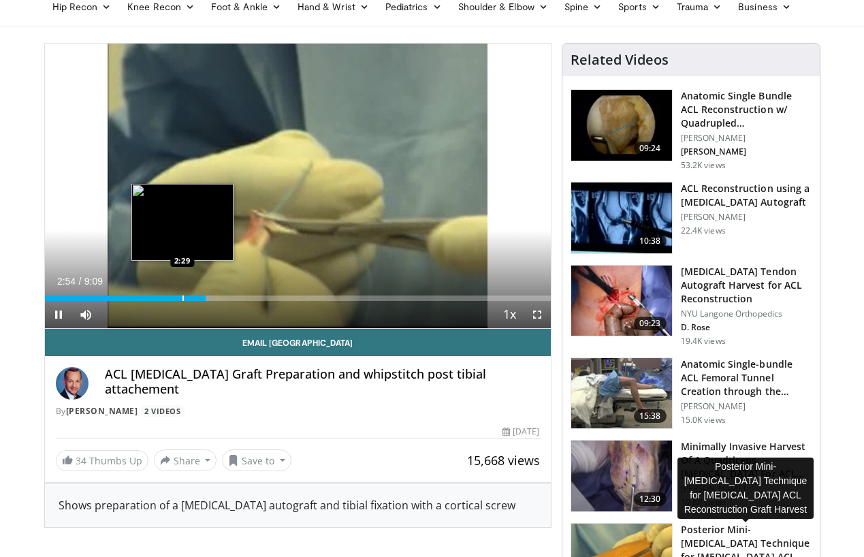
click at [182, 295] on div "Loaded : 32.82% 2:54 2:29" at bounding box center [298, 294] width 506 height 13
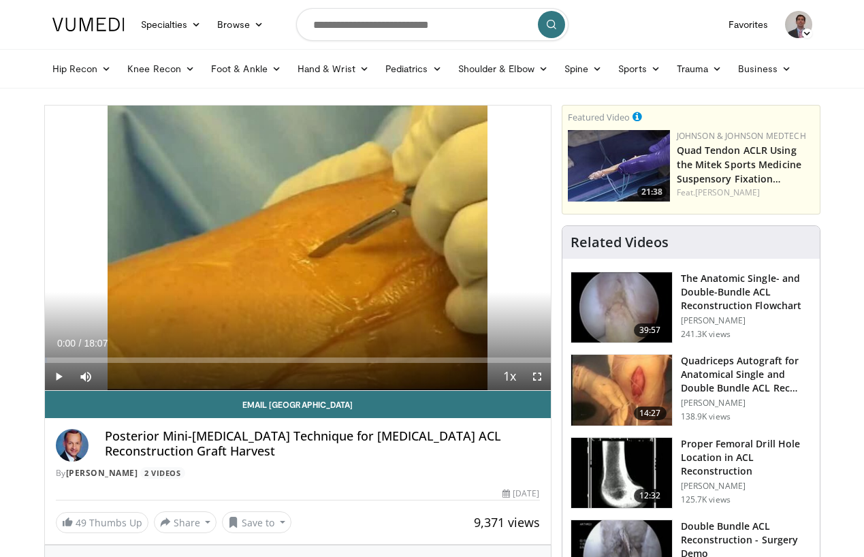
click at [59, 373] on span "Video Player" at bounding box center [58, 376] width 27 height 27
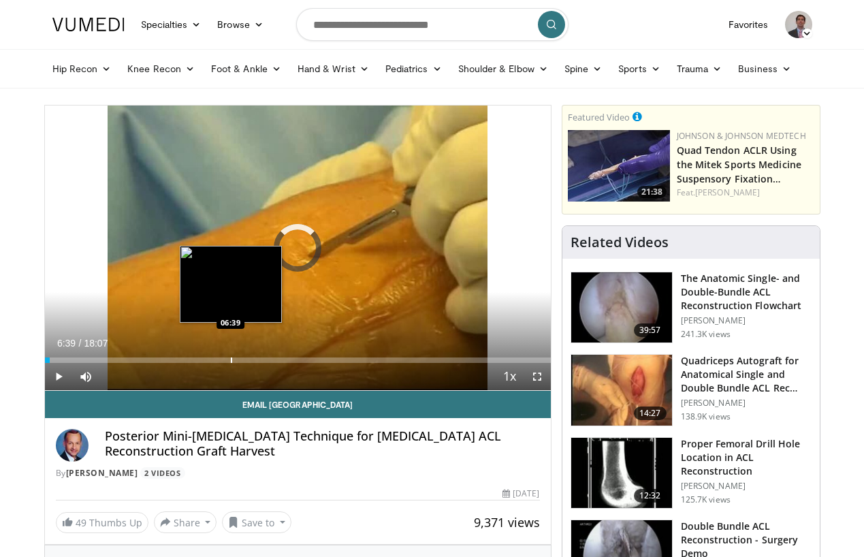
click at [230, 355] on div "Loaded : 0.51% 06:39 06:39" at bounding box center [298, 356] width 506 height 13
